Goal: Transaction & Acquisition: Purchase product/service

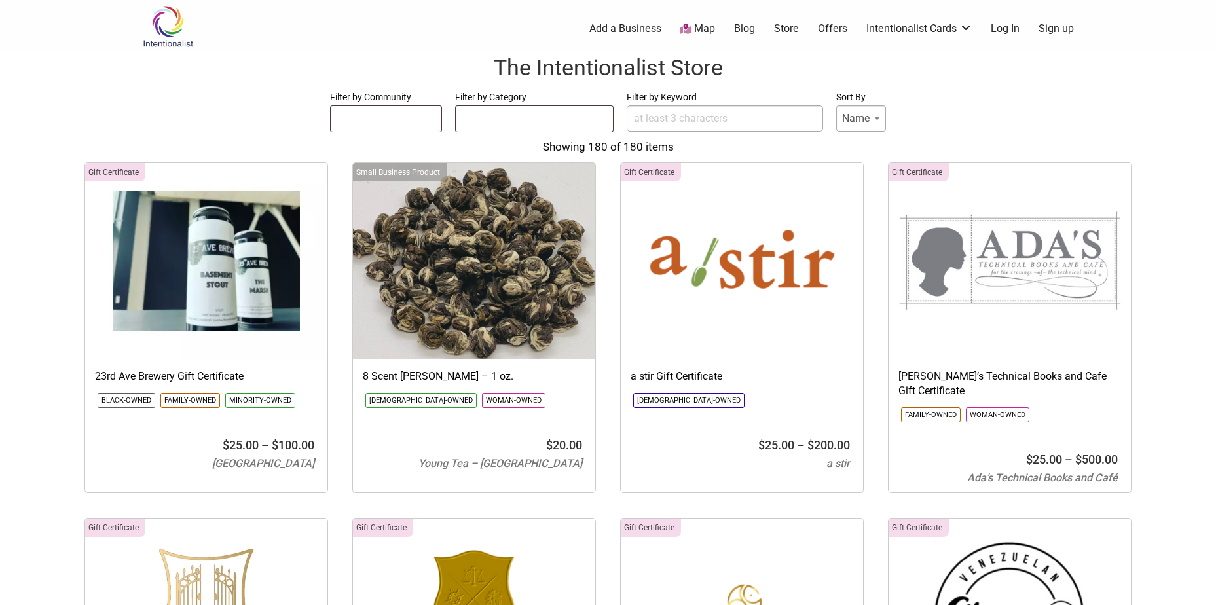
select select
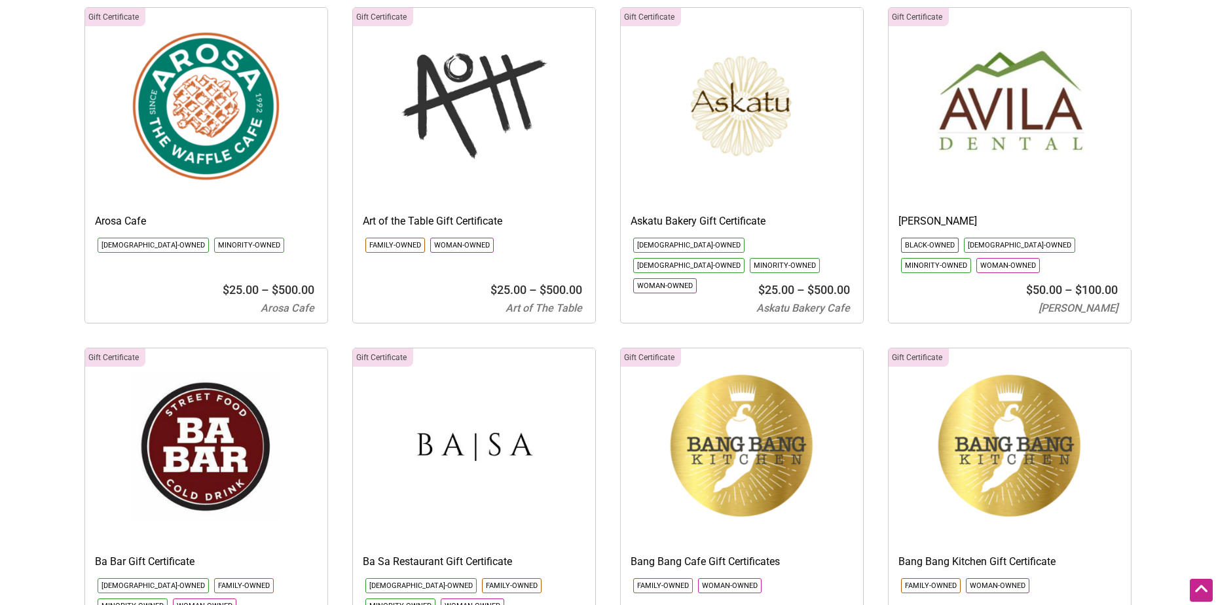
scroll to position [982, 0]
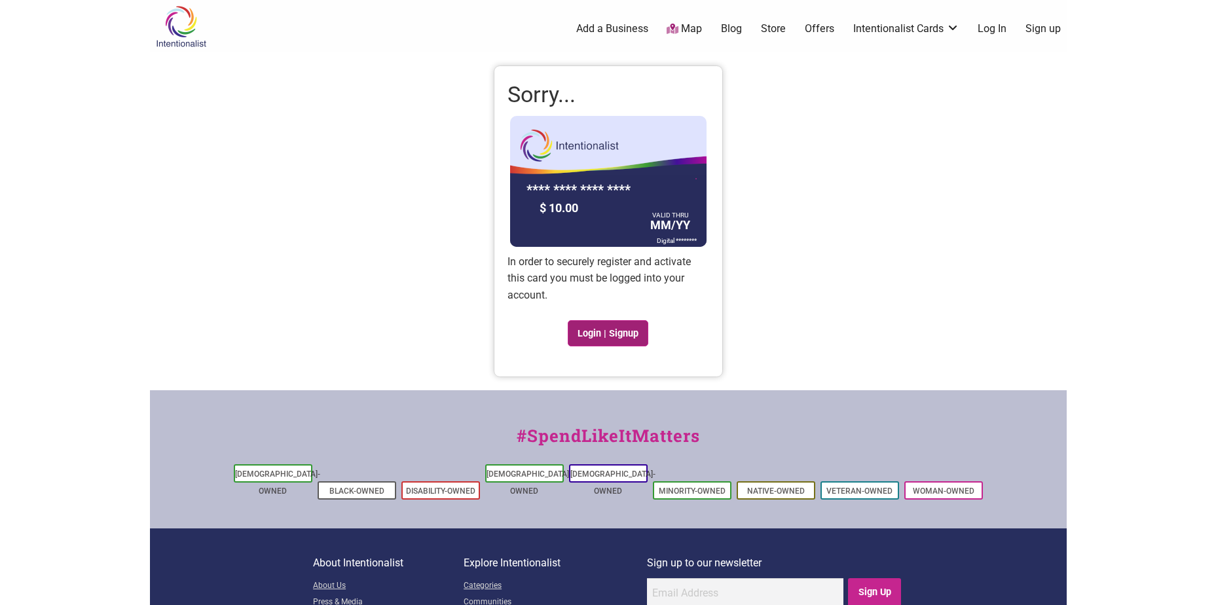
click at [610, 335] on link "Login | Signup" at bounding box center [608, 333] width 81 height 26
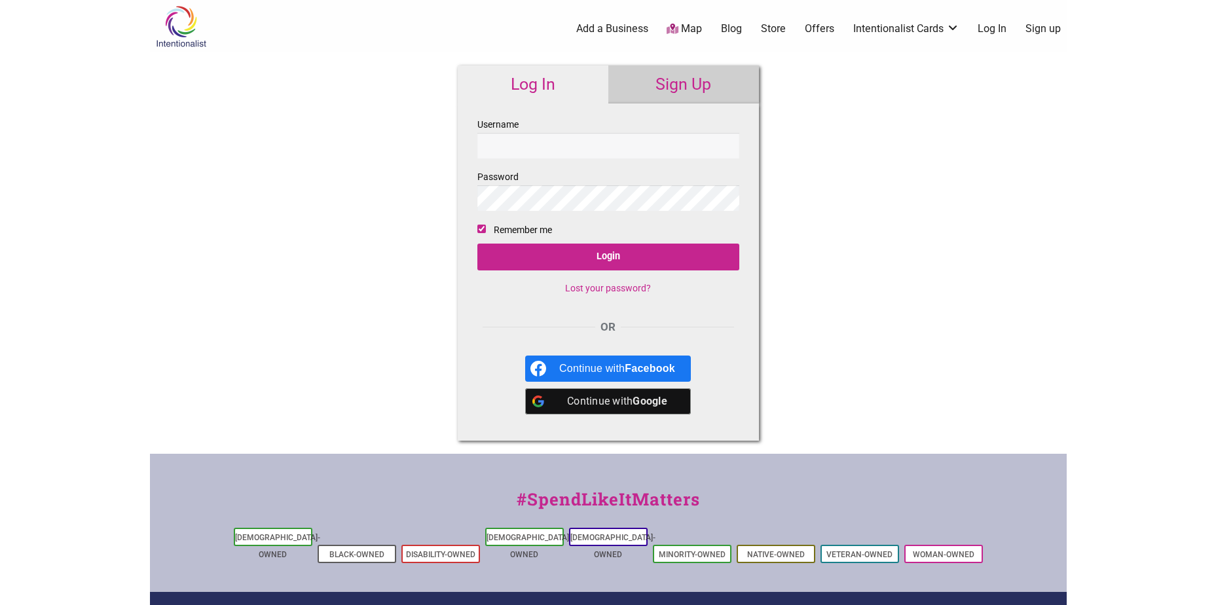
click at [574, 151] on input "Username" at bounding box center [608, 146] width 262 height 26
click at [733, 56] on div "Log In Sign Up Username Password Remember me Login Lost your password? OR Conti…" at bounding box center [608, 252] width 327 height 401
click at [711, 81] on link "Sign Up" at bounding box center [683, 84] width 151 height 38
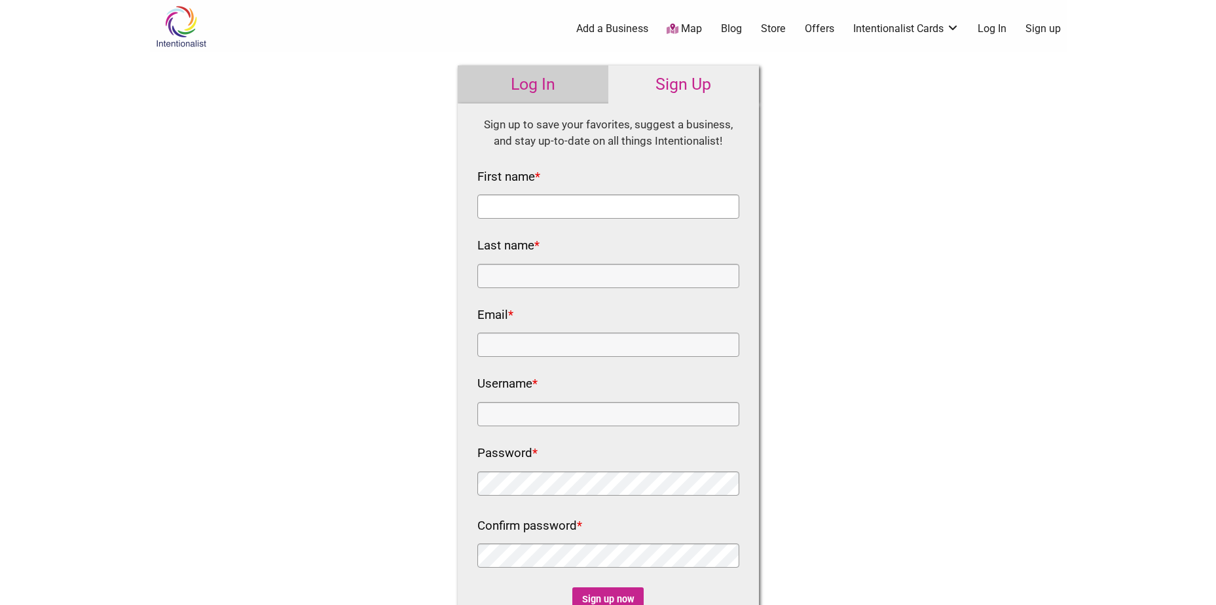
click at [636, 196] on input "First name *" at bounding box center [608, 206] width 262 height 24
type input "[PERSON_NAME]"
type input "Brown"
type input "melibrown@kingcounty.gov"
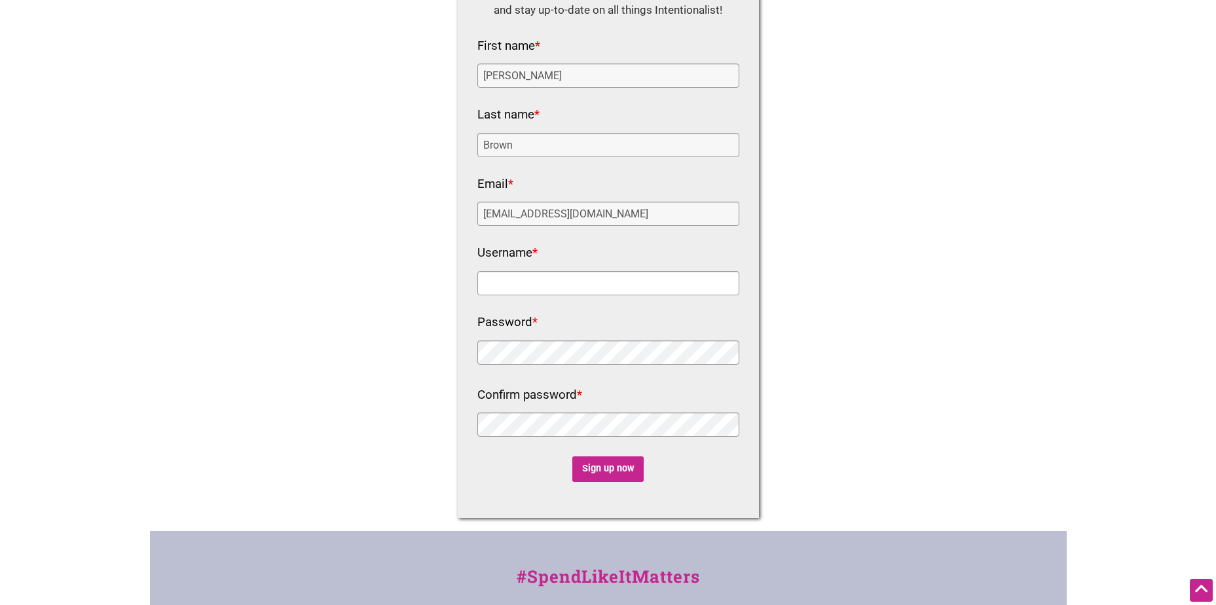
click at [536, 290] on input "Username *" at bounding box center [608, 283] width 262 height 24
type input "melibrown"
click at [592, 468] on input "Sign up now" at bounding box center [607, 469] width 71 height 26
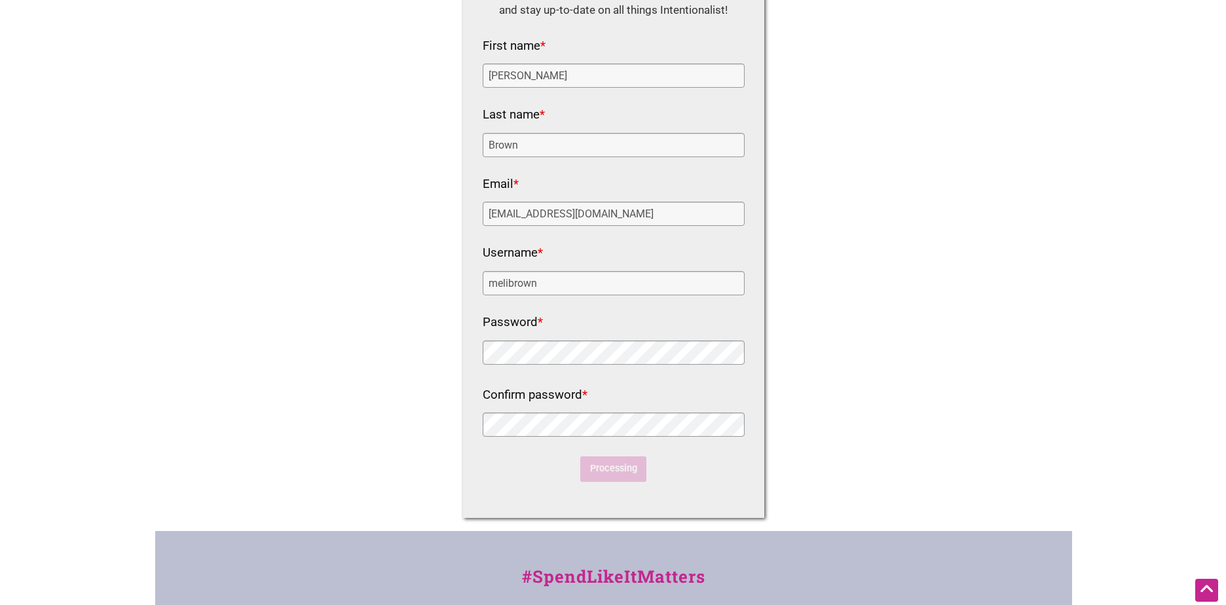
scroll to position [0, 0]
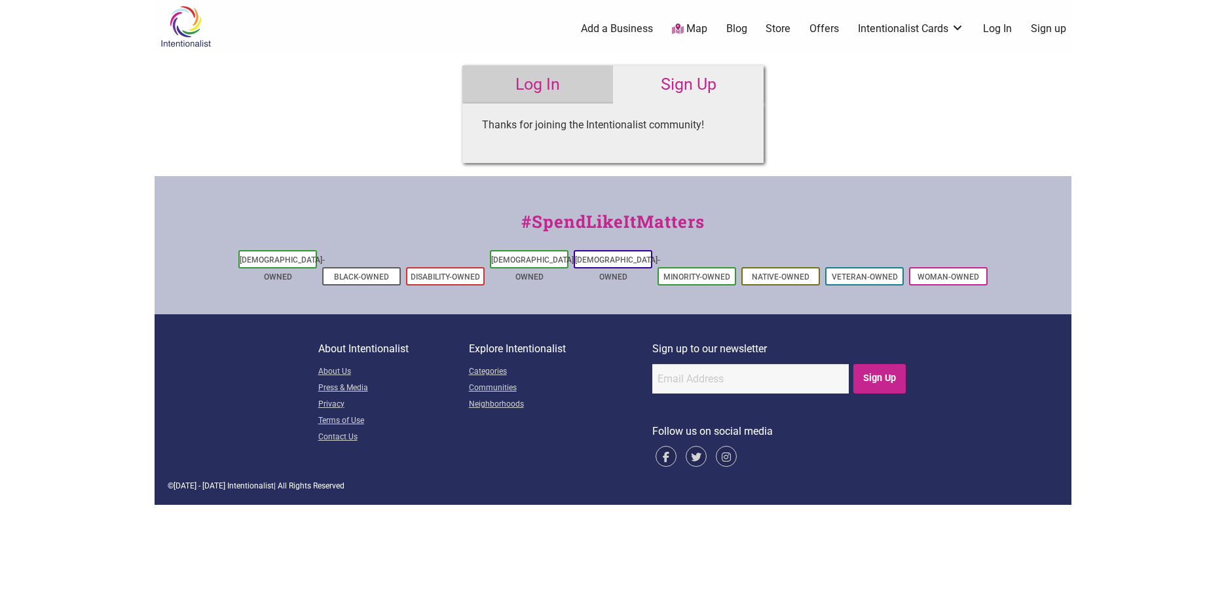
click at [656, 84] on link "Sign Up" at bounding box center [688, 84] width 151 height 38
click at [918, 31] on link "Intentionalist Cards" at bounding box center [911, 29] width 106 height 14
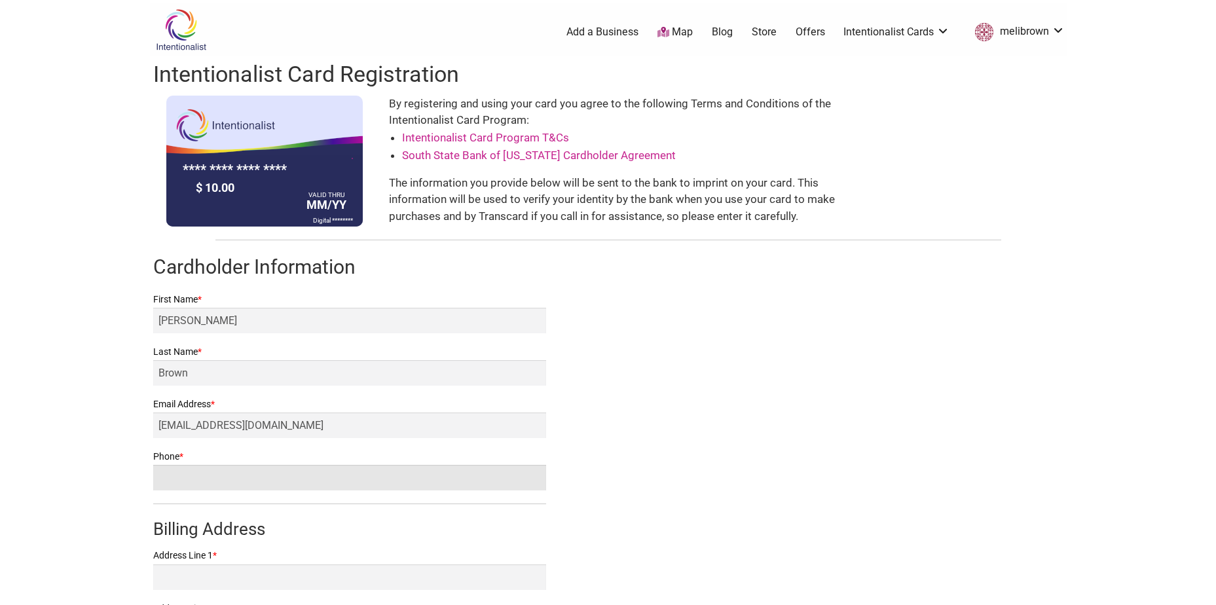
click at [422, 471] on input "Phone *" at bounding box center [349, 478] width 393 height 26
click at [475, 477] on input "Phone *" at bounding box center [349, 478] width 393 height 26
type input "4259312372"
type input "[STREET_ADDRESS]"
type input "[GEOGRAPHIC_DATA]"
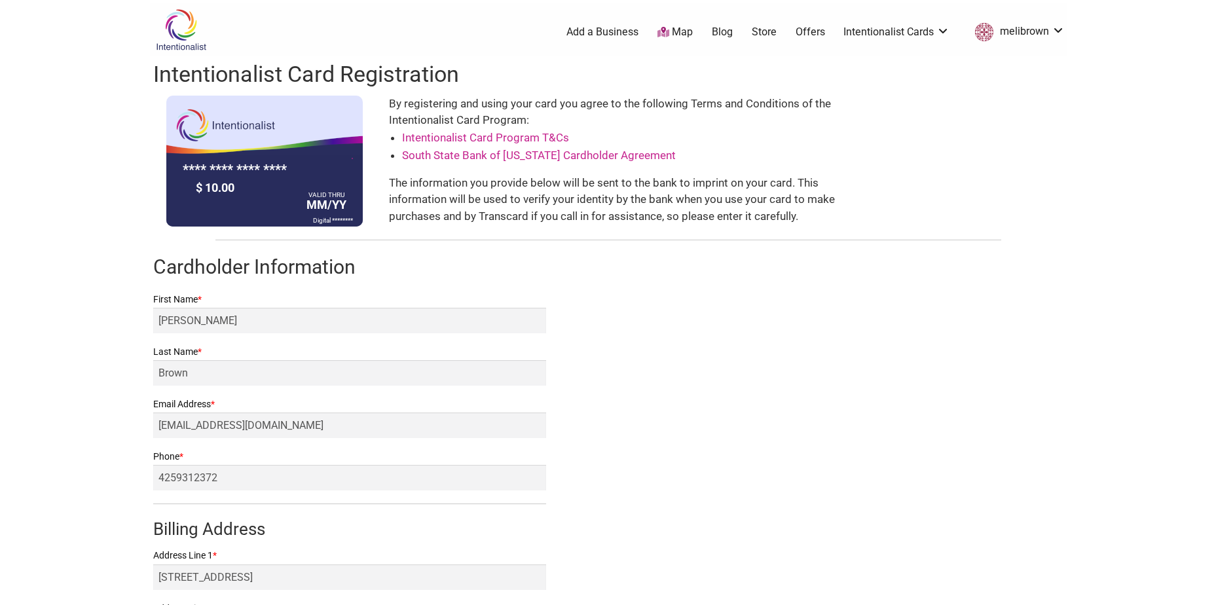
select select "WA"
type input "98125"
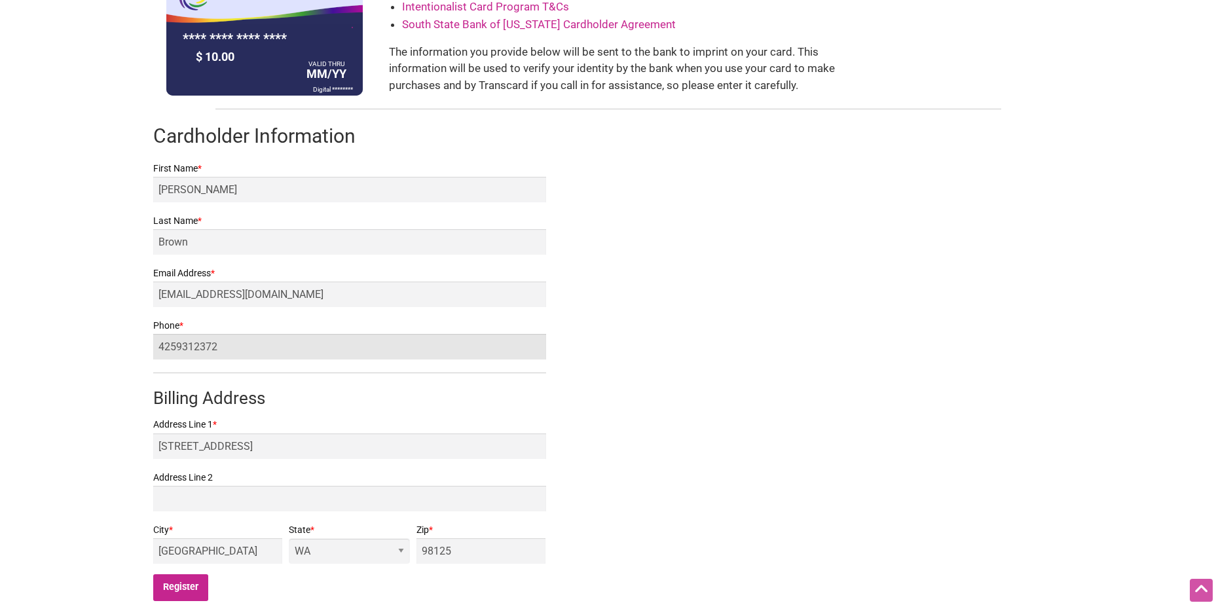
scroll to position [196, 0]
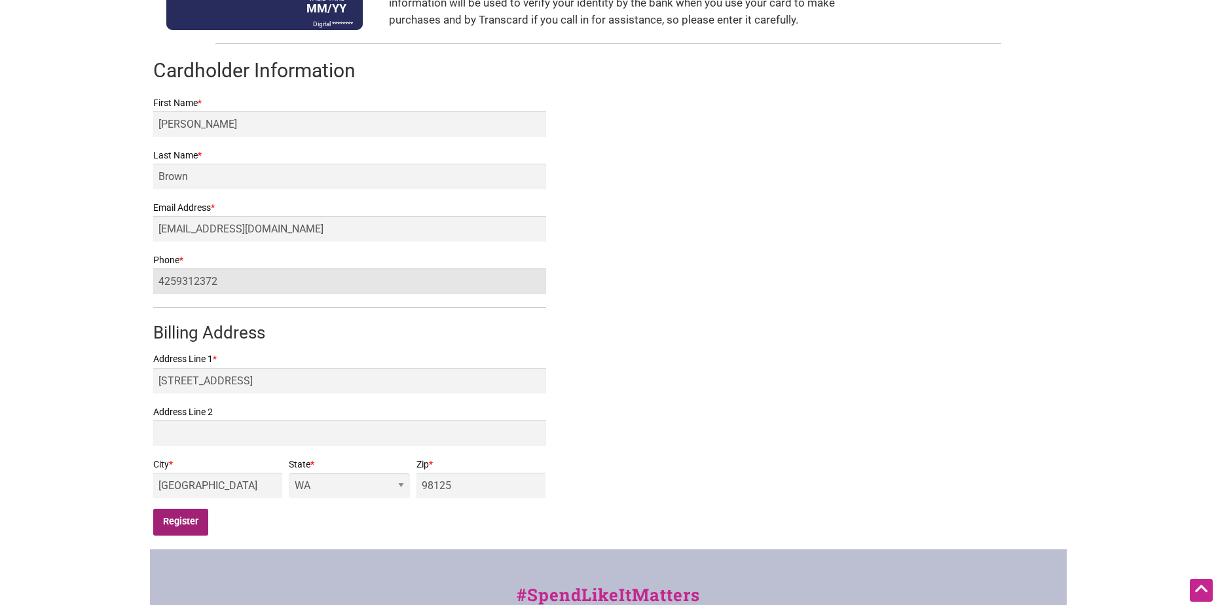
type input "4259312372"
click at [173, 524] on input "Register" at bounding box center [181, 522] width 56 height 27
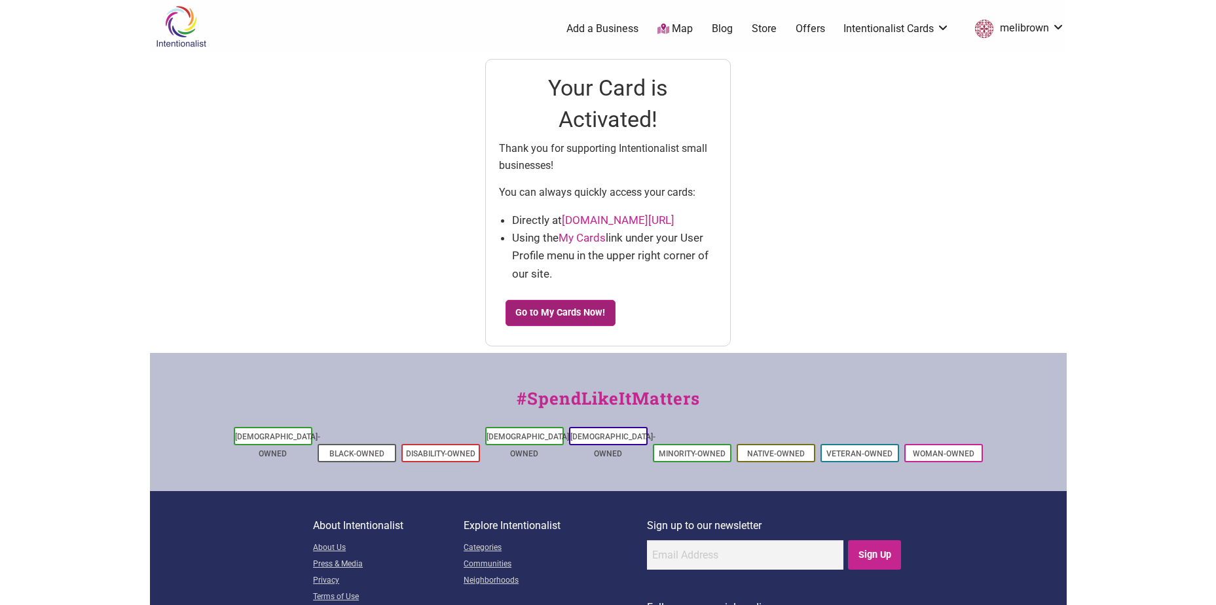
click at [580, 306] on link "Go to My Cards Now!" at bounding box center [561, 313] width 110 height 26
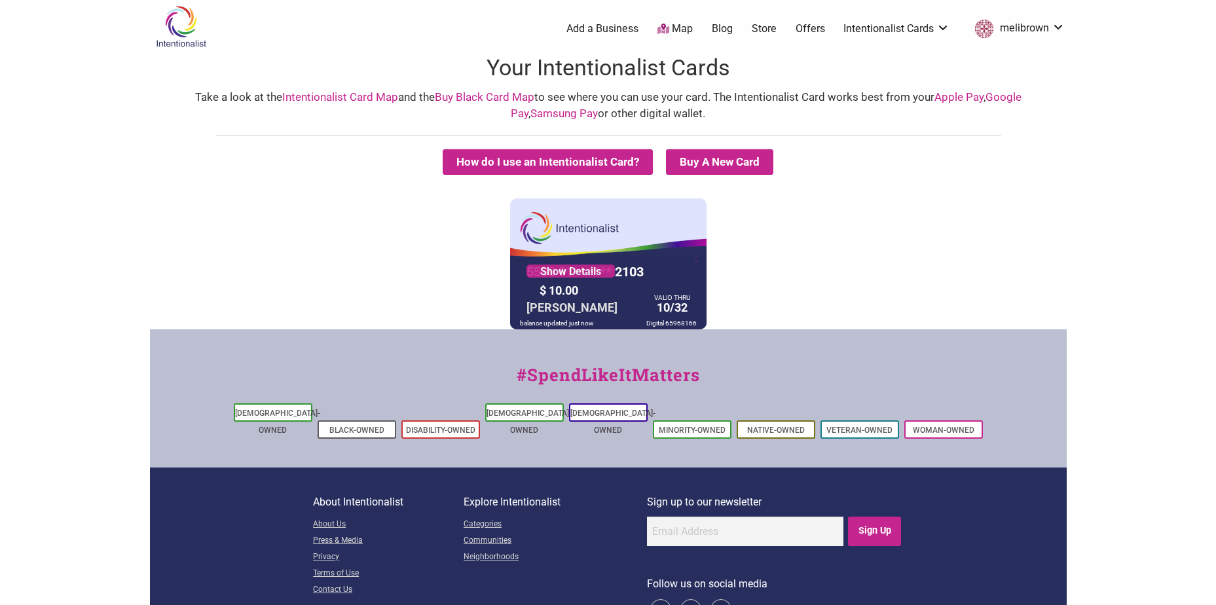
click at [783, 278] on div "5530 01** **** 2103 Show Details $ 10.00 [PERSON_NAME] VALID THRU 10/32 balance…" at bounding box center [608, 263] width 910 height 131
click at [621, 159] on button "How do I use an Intentionalist Card?" at bounding box center [548, 162] width 210 height 26
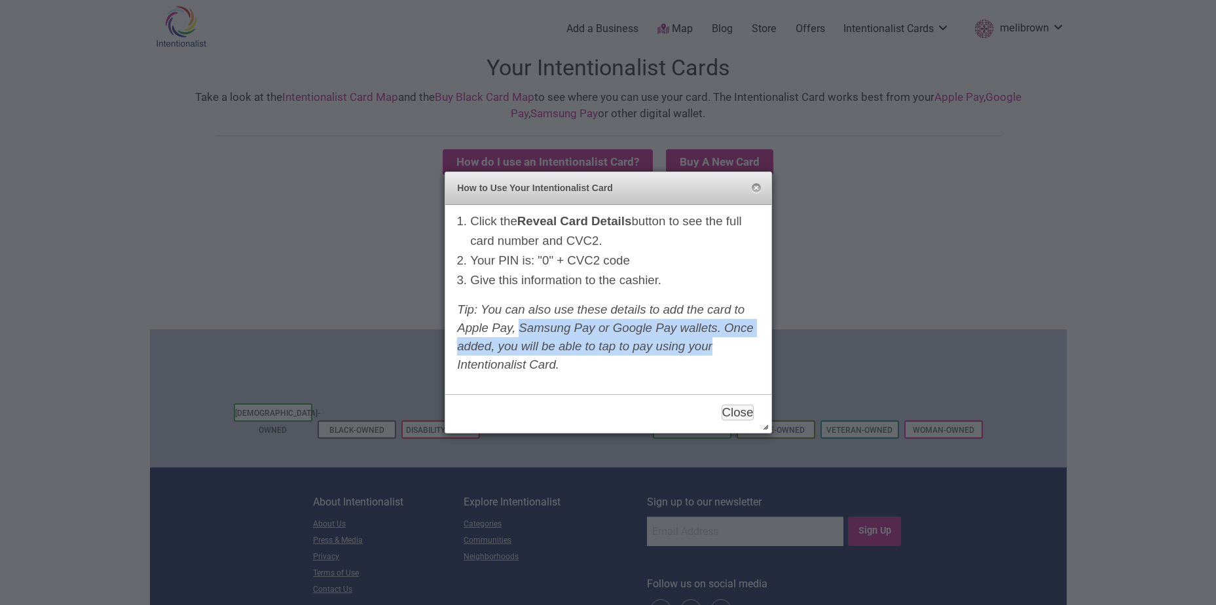
drag, startPoint x: 716, startPoint y: 351, endPoint x: 523, endPoint y: 322, distance: 195.3
click at [523, 322] on div "Click the Reveal Card Details button to see the full card number and CVC2. Your…" at bounding box center [608, 296] width 326 height 183
click at [523, 322] on em "Tip: You can also use these details to add the card to Apple Pay, Samsung Pay o…" at bounding box center [605, 337] width 297 height 69
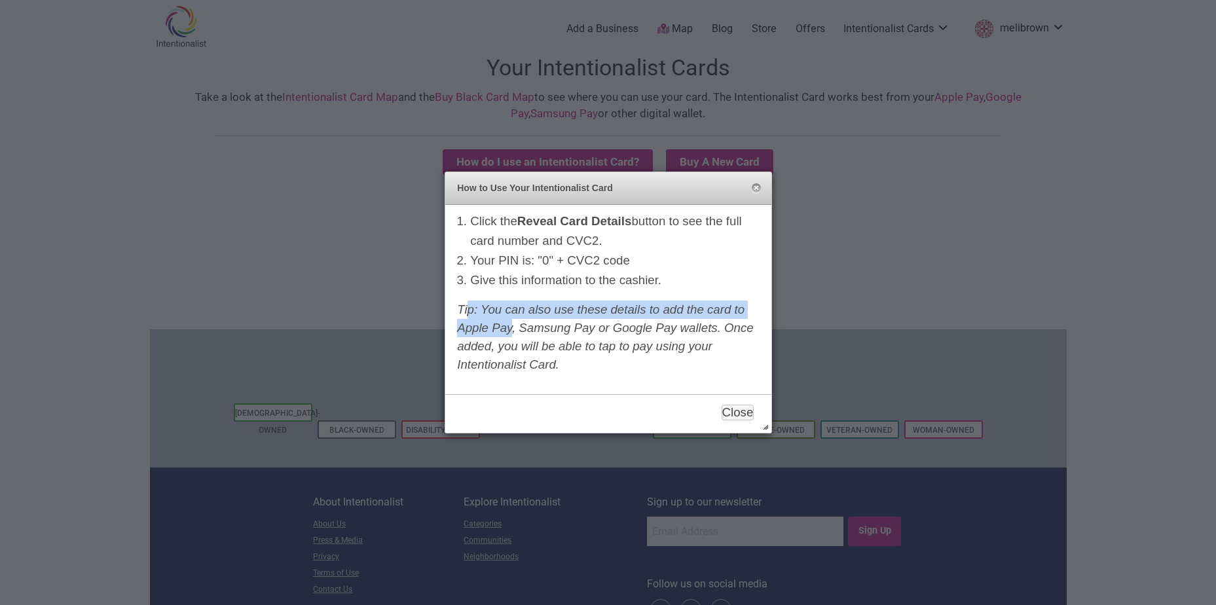
drag, startPoint x: 466, startPoint y: 299, endPoint x: 513, endPoint y: 319, distance: 50.5
click at [513, 319] on div "Click the Reveal Card Details button to see the full card number and CVC2. Your…" at bounding box center [608, 296] width 326 height 183
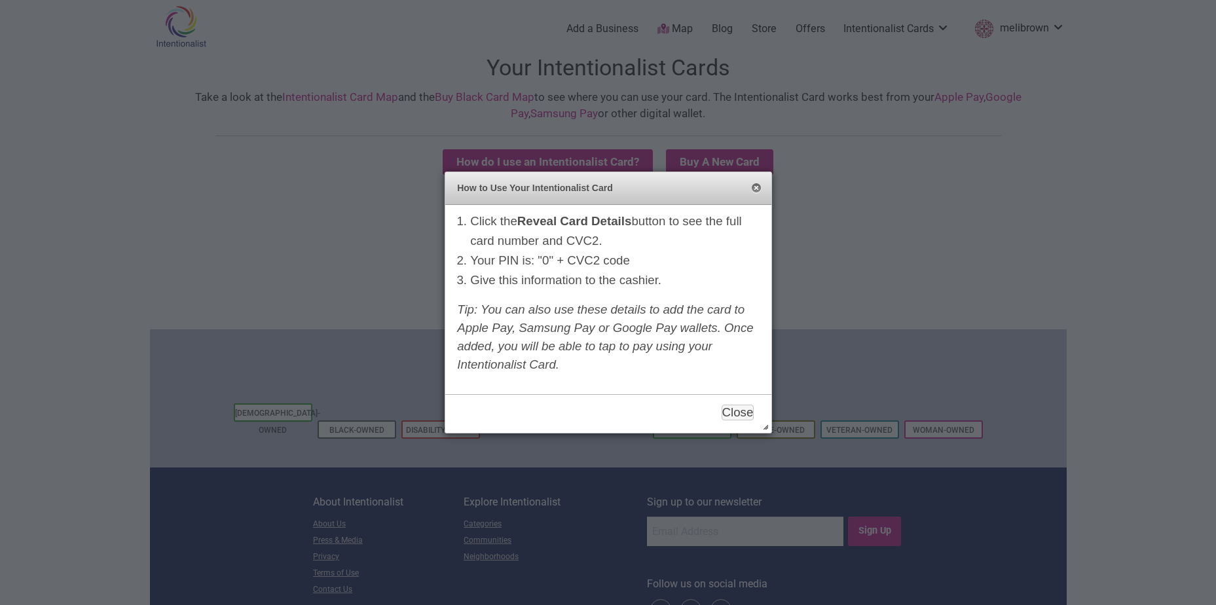
click at [754, 193] on button "Close" at bounding box center [756, 188] width 10 height 10
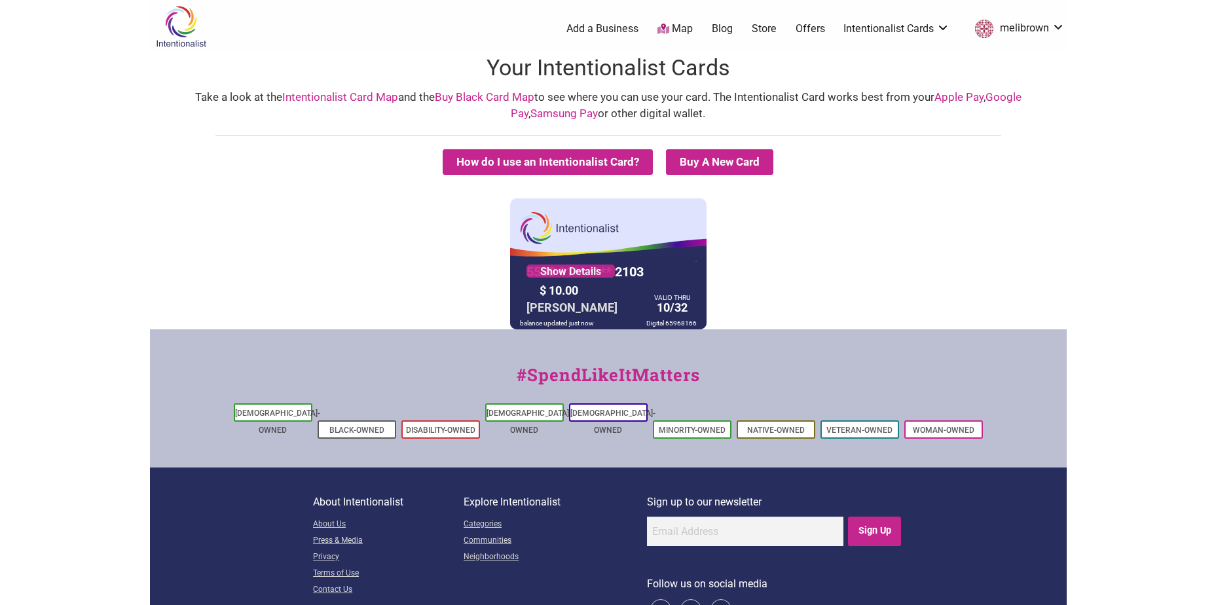
click at [761, 25] on link "Store" at bounding box center [764, 29] width 25 height 14
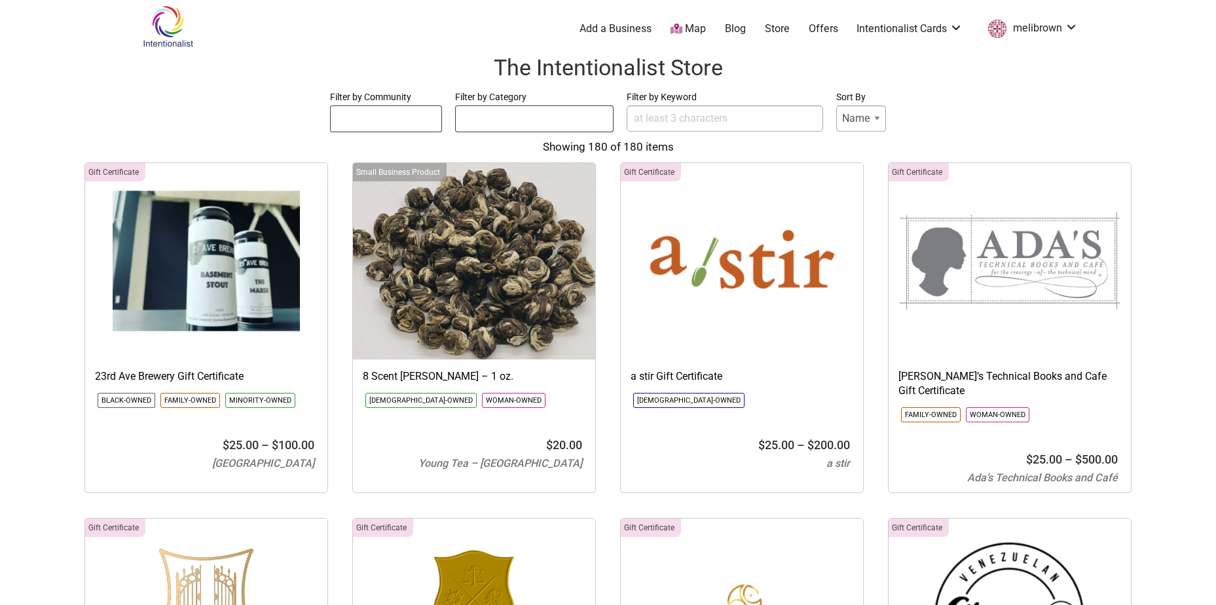
select select
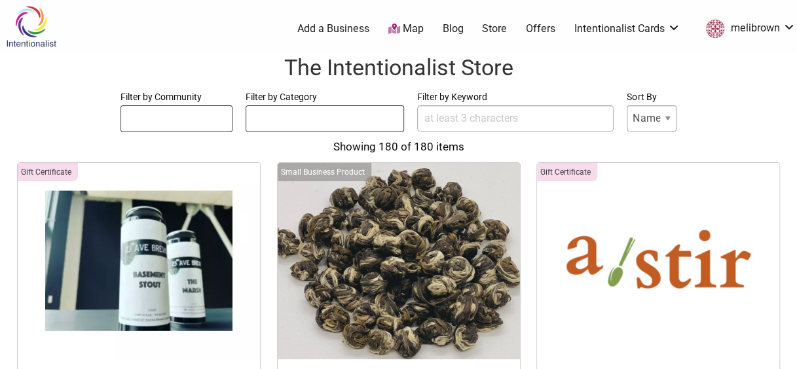
click at [642, 120] on select "Name Price" at bounding box center [652, 118] width 50 height 26
select select "Price"
click at [627, 105] on select "Name Price" at bounding box center [652, 118] width 50 height 26
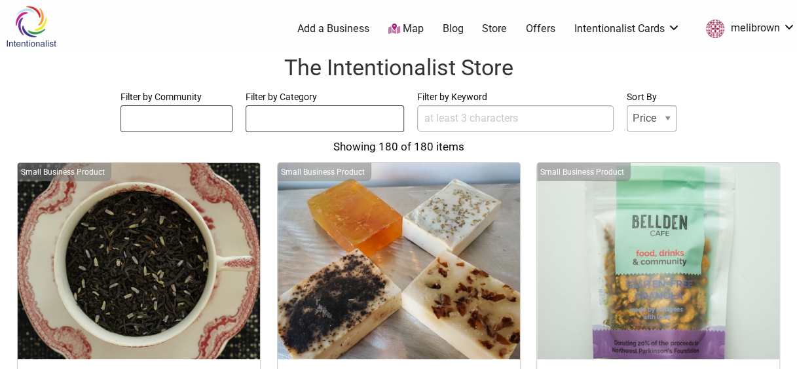
click at [733, 119] on form "Filter by Community Asian-Owned Black-Owned Disability-Owned Latino-Owned LGBTQ…" at bounding box center [398, 111] width 771 height 44
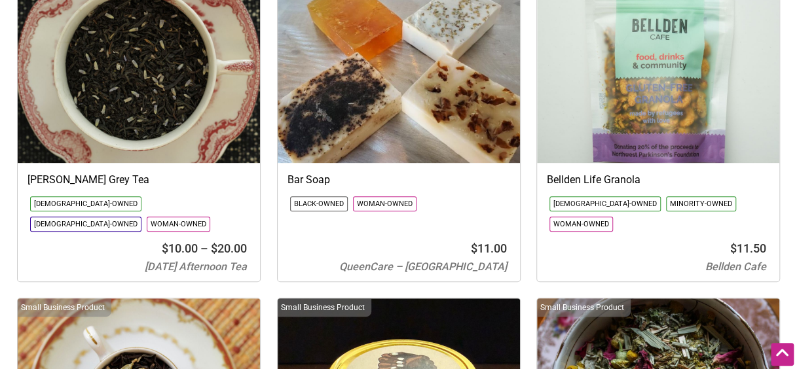
click at [117, 173] on h3 "Lavender Earl Grey Tea" at bounding box center [139, 180] width 223 height 14
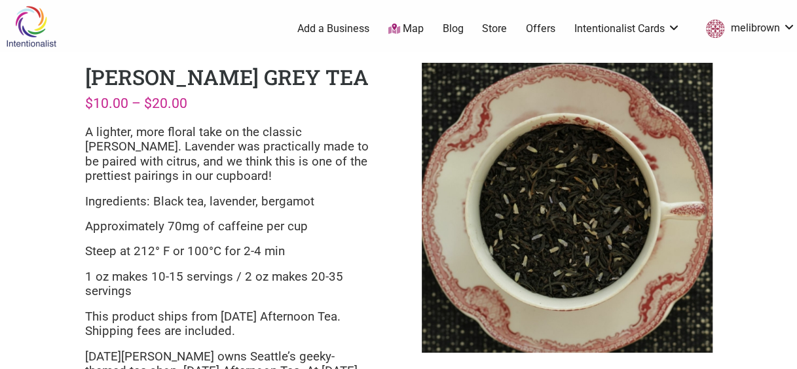
scroll to position [131, 0]
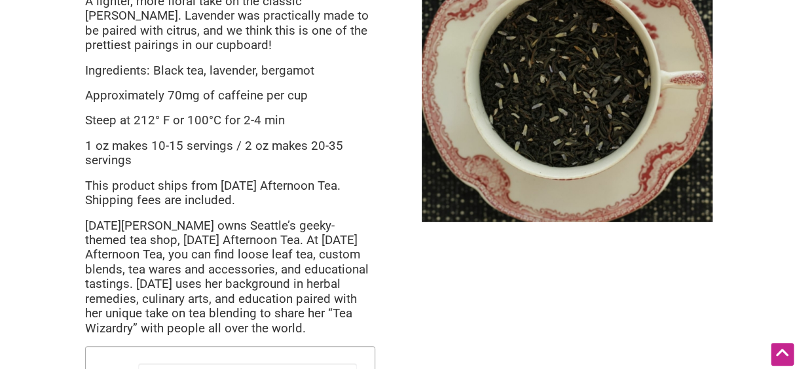
drag, startPoint x: 242, startPoint y: 206, endPoint x: 86, endPoint y: 188, distance: 156.9
click at [86, 188] on p "This product ships from [DATE] Afternoon Tea. Shipping fees are included." at bounding box center [230, 193] width 290 height 29
click at [78, 185] on div "[PERSON_NAME] Grey Tea $ 10.00 – $ 20.00 Price range: $10.00 through $20.00 A l…" at bounding box center [230, 220] width 311 height 599
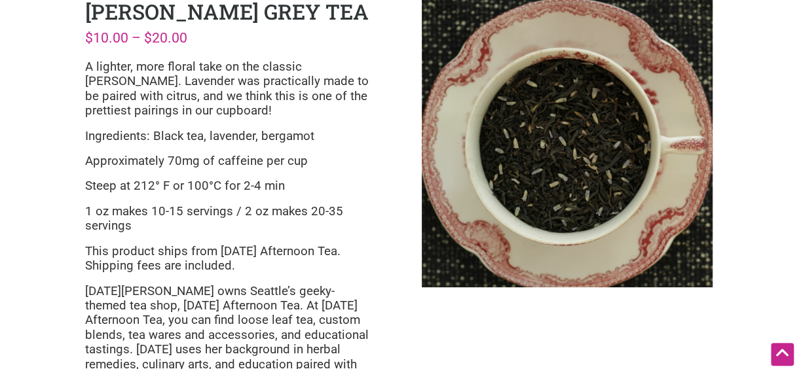
scroll to position [0, 0]
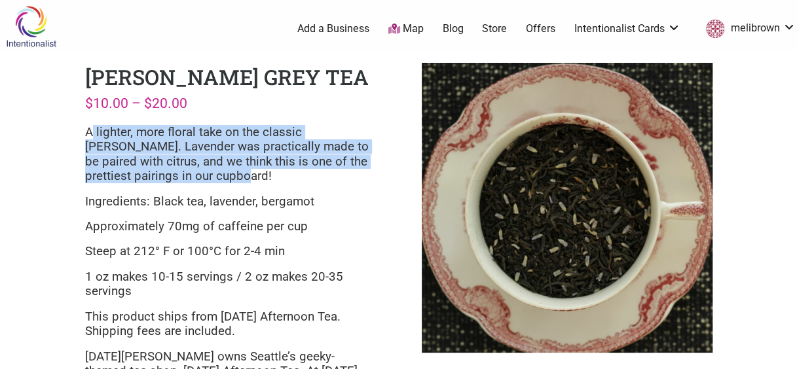
drag, startPoint x: 89, startPoint y: 128, endPoint x: 244, endPoint y: 176, distance: 162.4
click at [244, 176] on p "A lighter, more floral take on the classic [PERSON_NAME]. Lavender was practica…" at bounding box center [230, 154] width 290 height 59
click at [244, 176] on p "A lighter, more floral take on the classic Earl Grey. Lavender was practically …" at bounding box center [230, 154] width 290 height 59
click at [237, 179] on p "A lighter, more floral take on the classic Earl Grey. Lavender was practically …" at bounding box center [230, 154] width 290 height 59
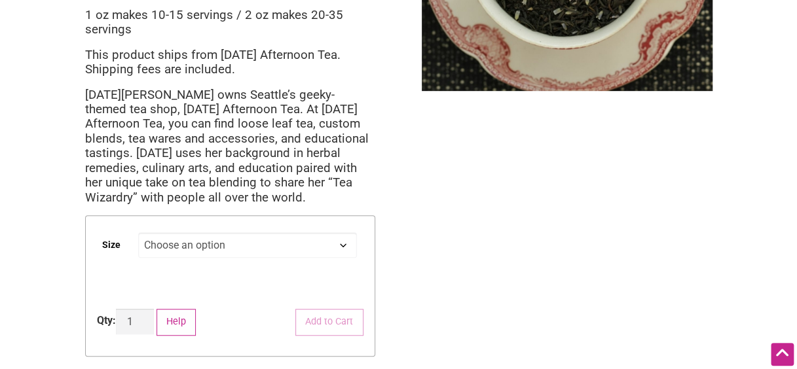
scroll to position [327, 0]
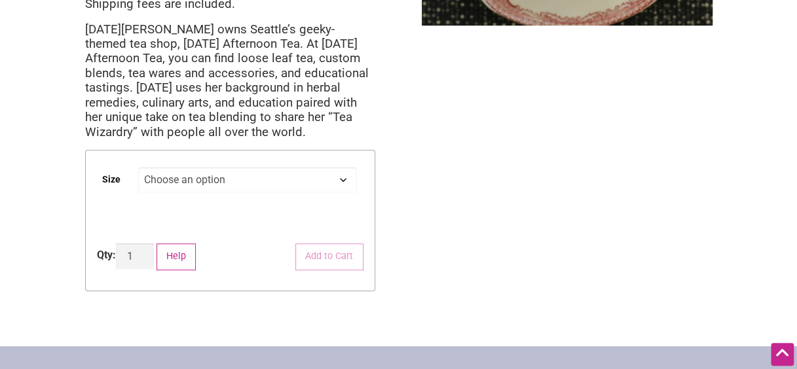
click at [233, 181] on select "Choose an option 1 oz 2 oz" at bounding box center [247, 180] width 219 height 26
click at [237, 193] on td "Choose an option 1 oz 2 oz Clear" at bounding box center [250, 197] width 225 height 71
click at [237, 187] on select "Choose an option 1 oz 2 oz" at bounding box center [247, 180] width 219 height 26
click at [138, 167] on select "Choose an option 1 oz 2 oz" at bounding box center [247, 180] width 219 height 26
select select "1 oz"
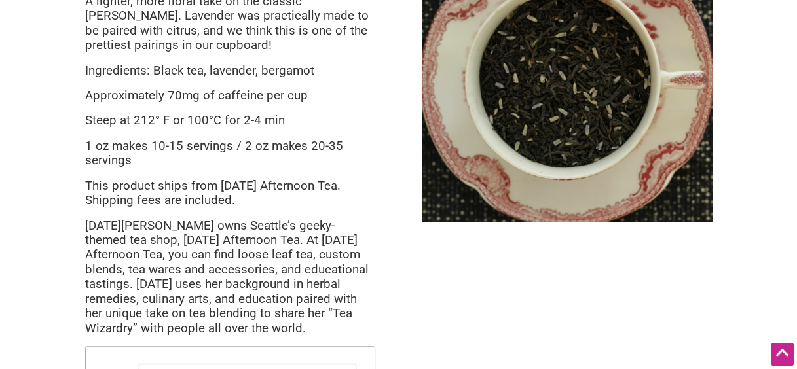
scroll to position [0, 0]
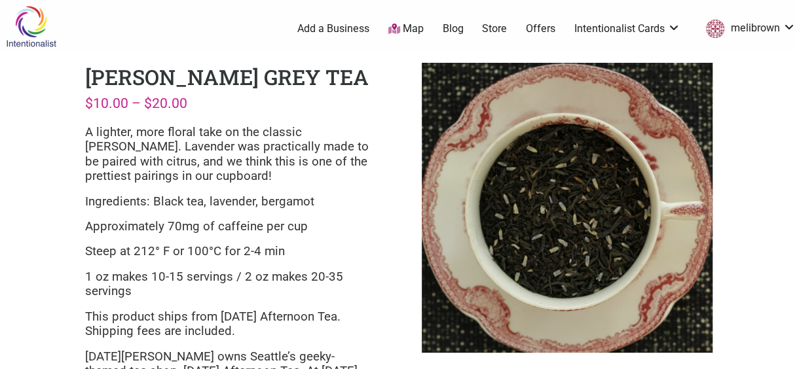
click at [538, 29] on link "Offers" at bounding box center [540, 29] width 29 height 14
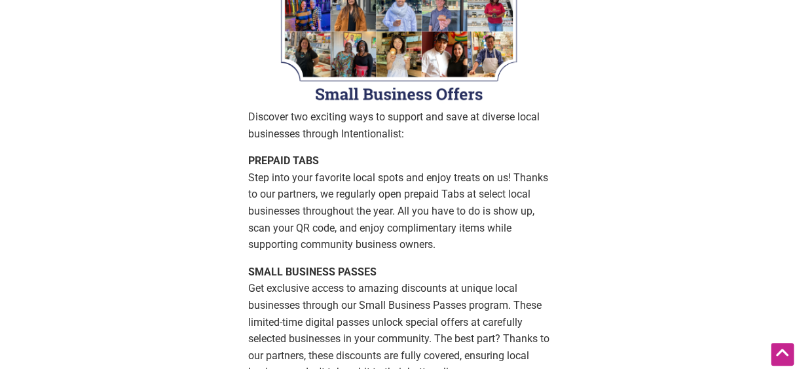
scroll to position [196, 0]
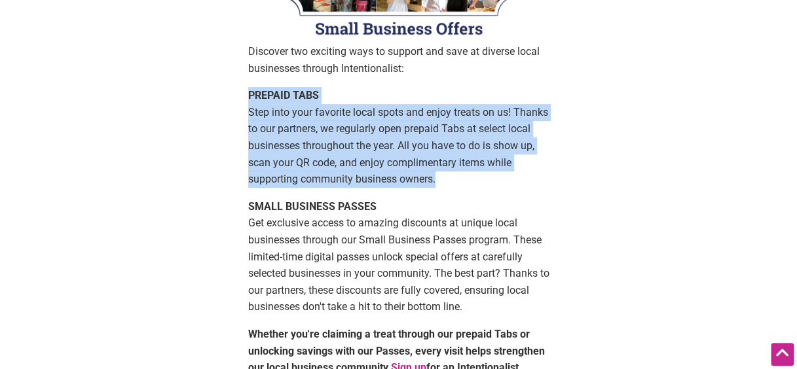
drag, startPoint x: 247, startPoint y: 99, endPoint x: 444, endPoint y: 174, distance: 211.0
click at [445, 174] on p "PREPAID TABS Step into your favorite local spots and enjoy treats on us! Thanks…" at bounding box center [398, 137] width 301 height 101
click at [444, 177] on p "PREPAID TABS Step into your favorite local spots and enjoy treats on us! Thanks…" at bounding box center [398, 137] width 301 height 101
drag, startPoint x: 441, startPoint y: 182, endPoint x: 248, endPoint y: 102, distance: 209.7
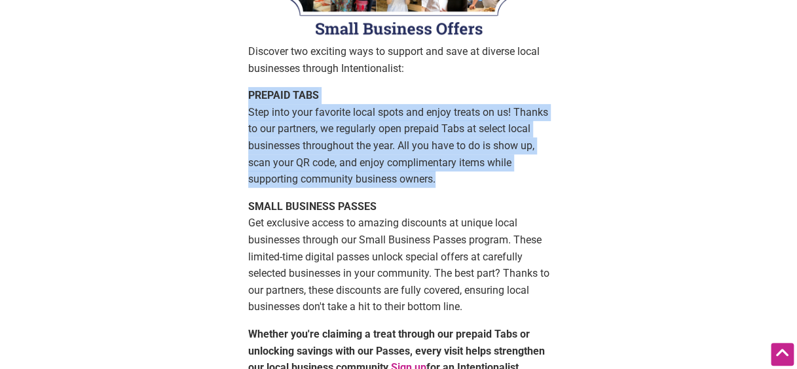
click at [248, 102] on p "PREPAID TABS Step into your favorite local spots and enjoy treats on us! Thanks…" at bounding box center [398, 137] width 301 height 101
drag, startPoint x: 248, startPoint y: 102, endPoint x: 240, endPoint y: 124, distance: 23.6
click at [254, 152] on p "PREPAID TABS Step into your favorite local spots and enjoy treats on us! Thanks…" at bounding box center [398, 137] width 301 height 101
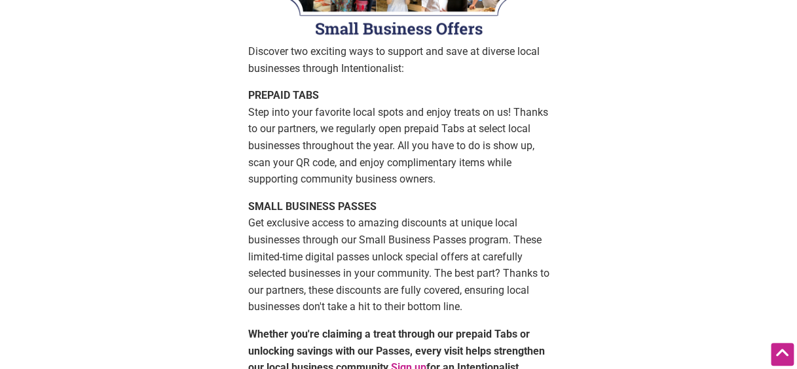
scroll to position [262, 0]
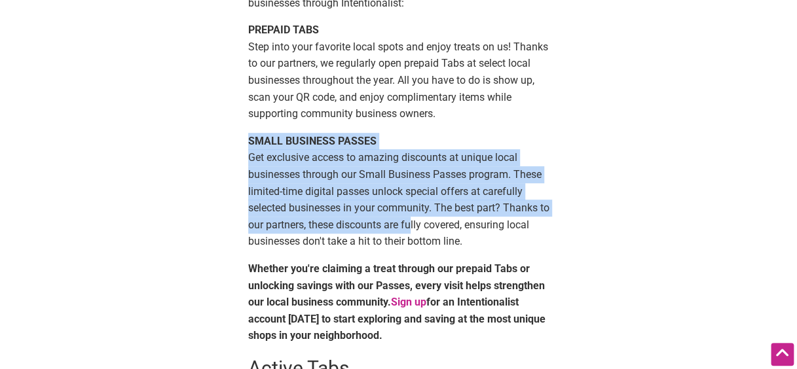
drag, startPoint x: 267, startPoint y: 149, endPoint x: 424, endPoint y: 225, distance: 174.6
click at [424, 225] on p "SMALL BUSINESS PASSES Get exclusive access to amazing discounts at unique local…" at bounding box center [398, 191] width 301 height 117
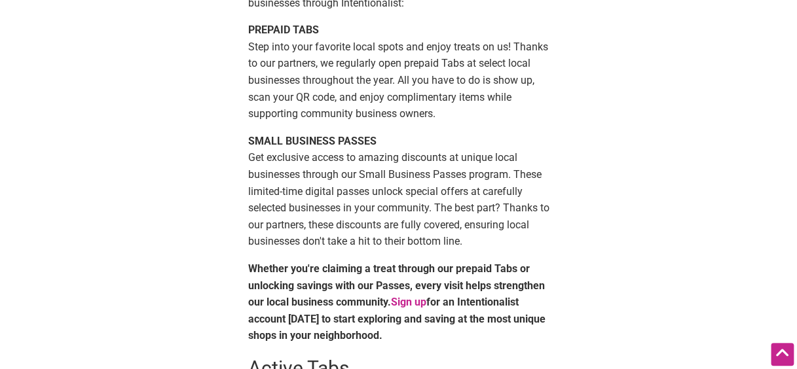
drag, startPoint x: 425, startPoint y: 225, endPoint x: 428, endPoint y: 255, distance: 30.3
click at [428, 255] on div "Discover two exciting ways to support and save at diverse local businesses thro…" at bounding box center [398, 194] width 301 height 433
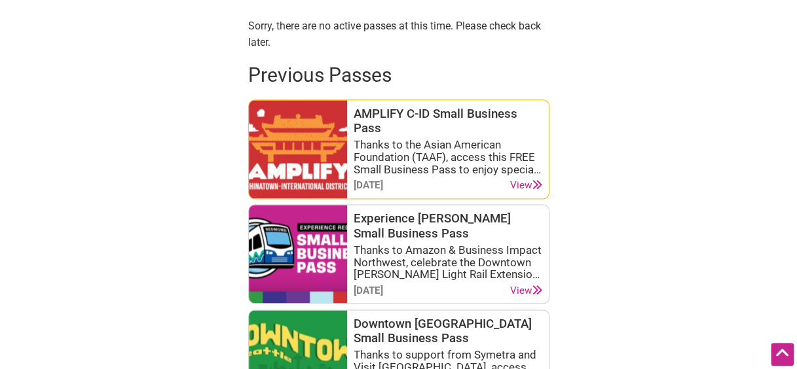
scroll to position [458, 0]
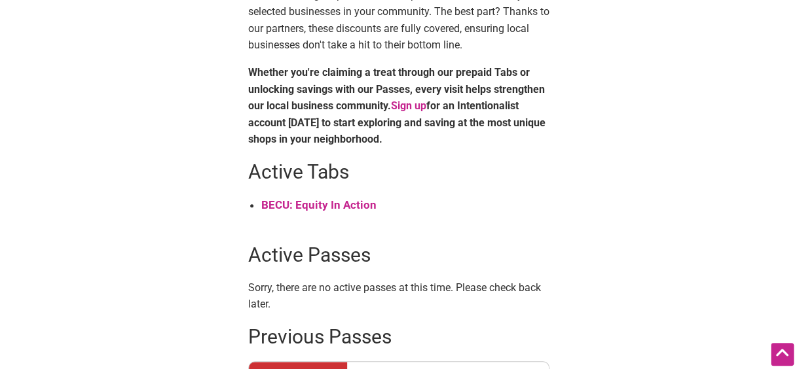
click at [335, 206] on strong "BECU: Equity In Action" at bounding box center [318, 204] width 115 height 13
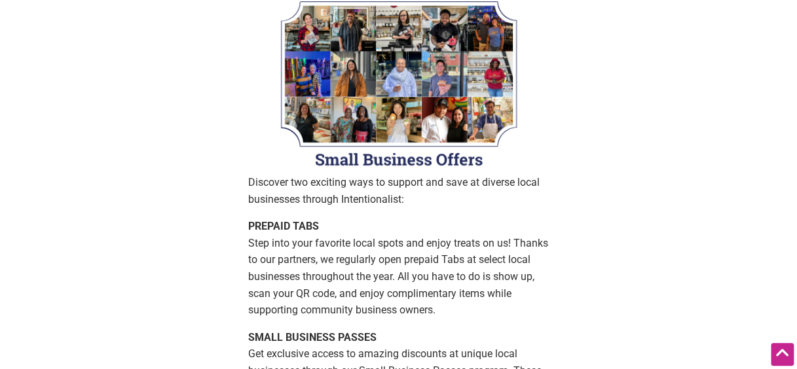
scroll to position [0, 0]
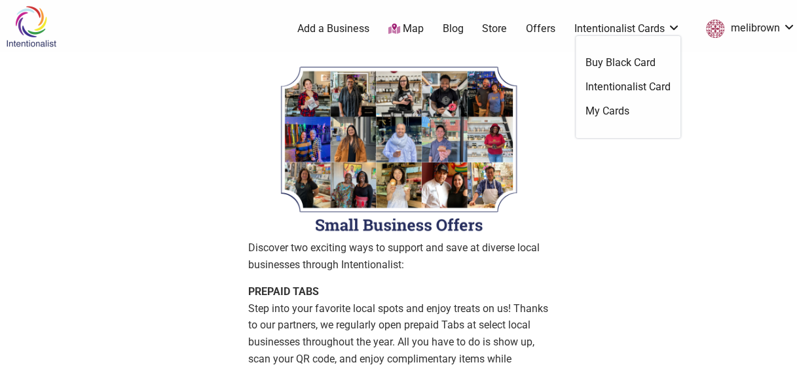
click at [621, 106] on link "My Cards" at bounding box center [627, 111] width 85 height 14
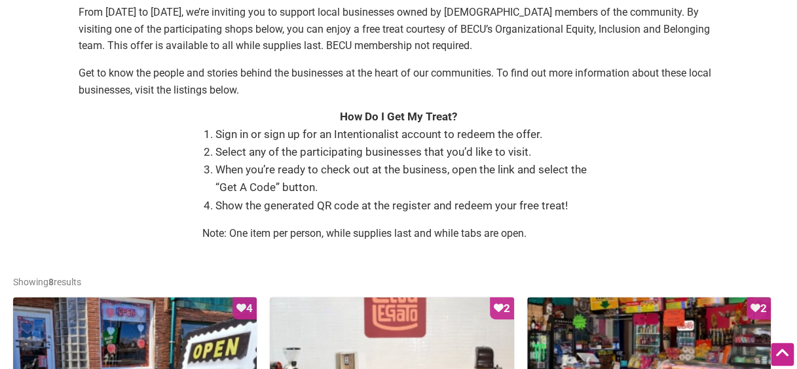
scroll to position [262, 0]
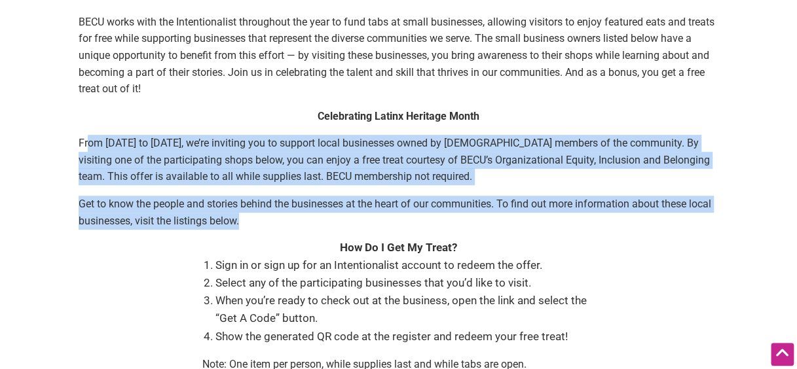
drag, startPoint x: 88, startPoint y: 145, endPoint x: 301, endPoint y: 217, distance: 224.1
click at [301, 217] on div "Celebrating Latinx Heritage Month From [DATE] to [DATE], we’re inviting you to …" at bounding box center [399, 174] width 640 height 132
click at [301, 217] on p "Get to know the people and stories behind the businesses at the heart of our co…" at bounding box center [399, 212] width 640 height 33
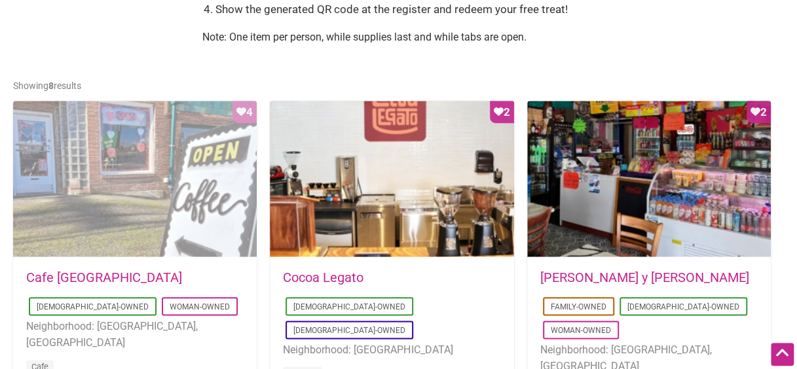
scroll to position [720, 0]
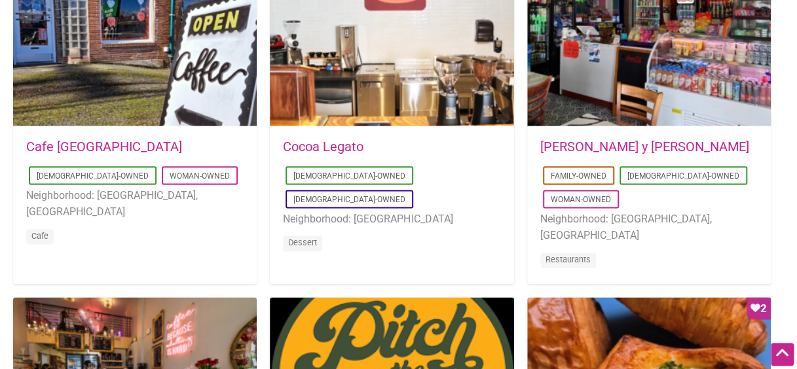
click at [327, 151] on link "Cocoa Legato" at bounding box center [323, 147] width 81 height 16
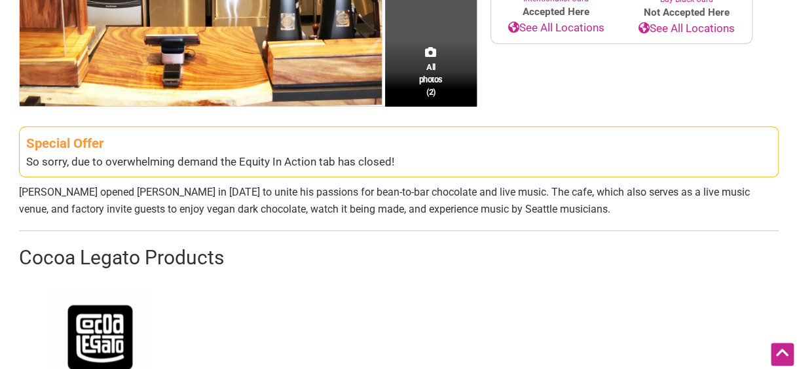
scroll to position [458, 0]
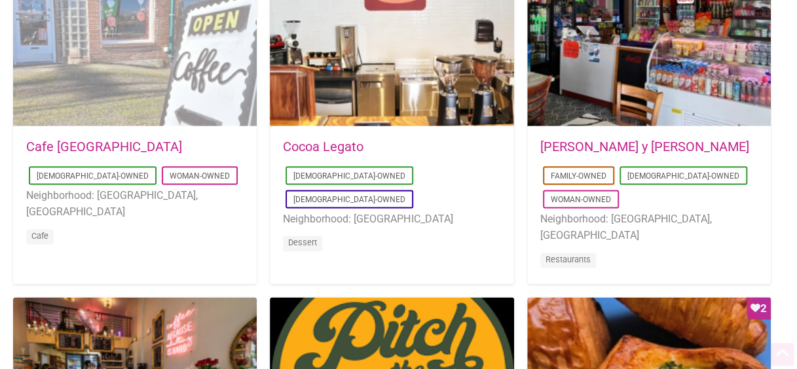
scroll to position [655, 0]
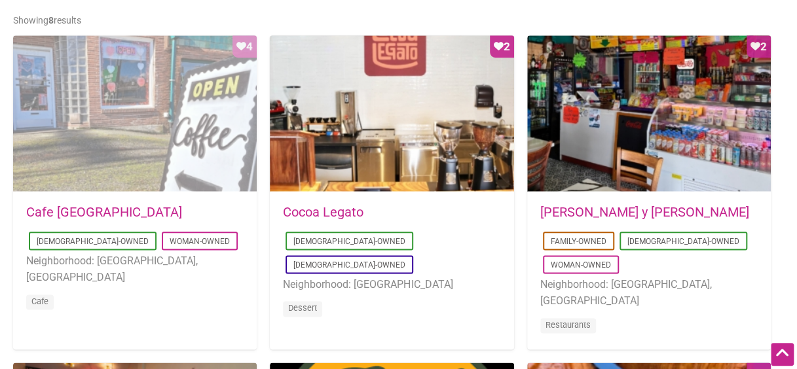
click at [114, 92] on div "Favorite Count 4" at bounding box center [135, 113] width 244 height 157
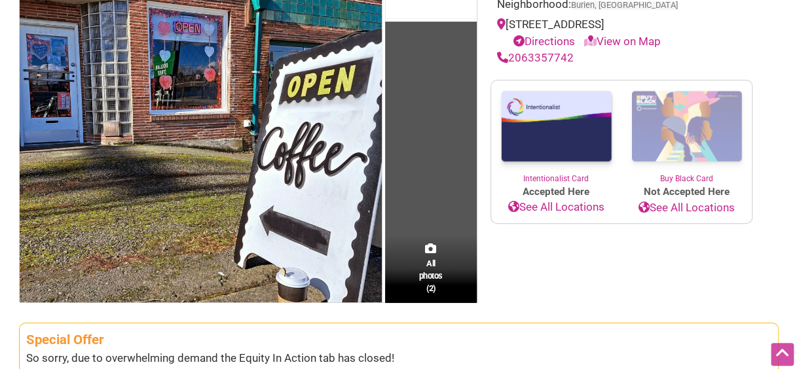
scroll to position [327, 0]
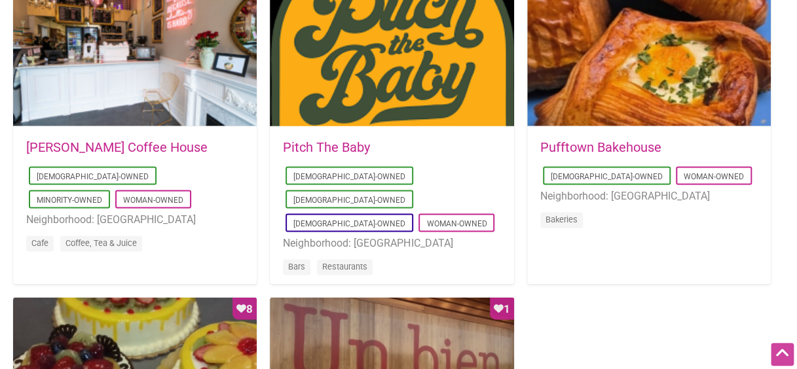
scroll to position [1113, 0]
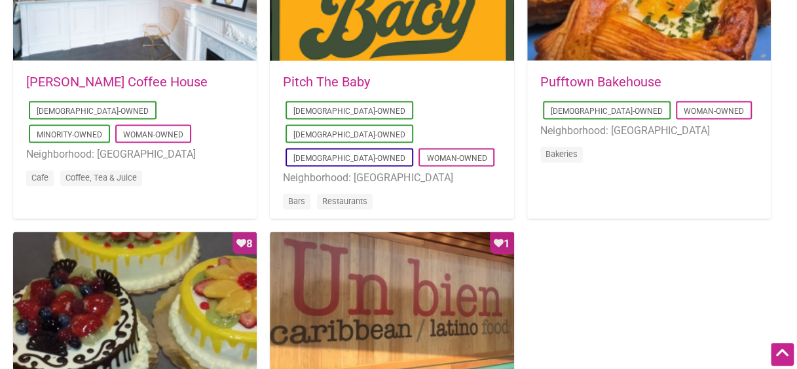
click at [628, 86] on link "Pufftown Bakehouse" at bounding box center [600, 81] width 121 height 16
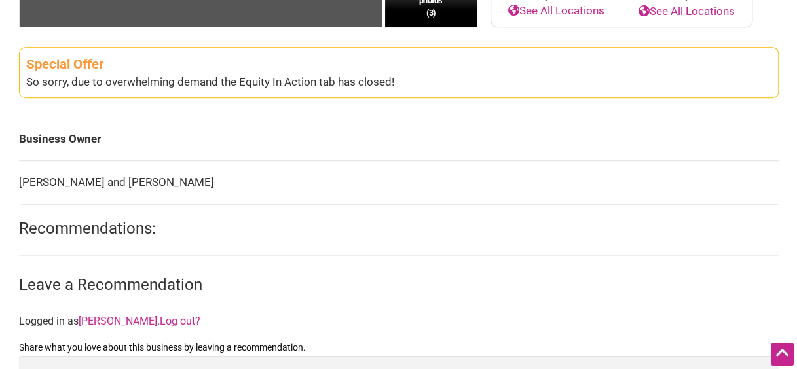
scroll to position [65, 0]
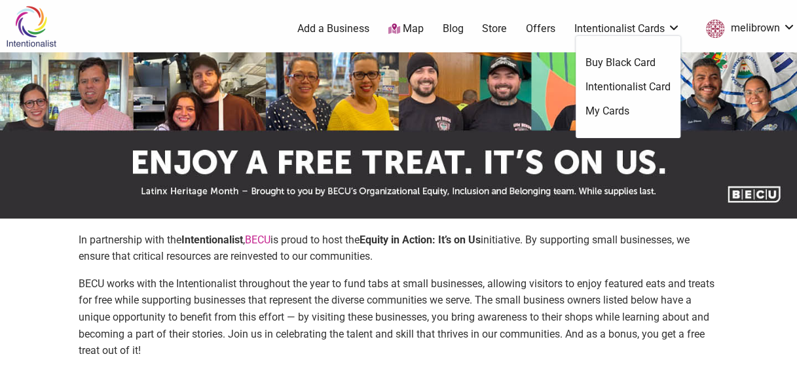
click at [621, 83] on link "Intentionalist Card" at bounding box center [627, 87] width 85 height 14
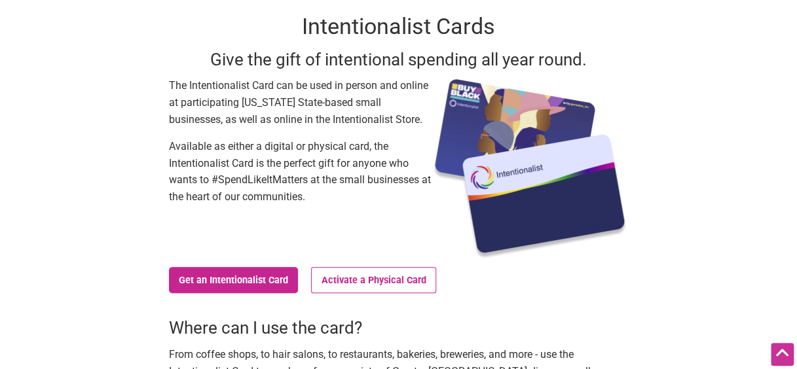
scroll to position [131, 0]
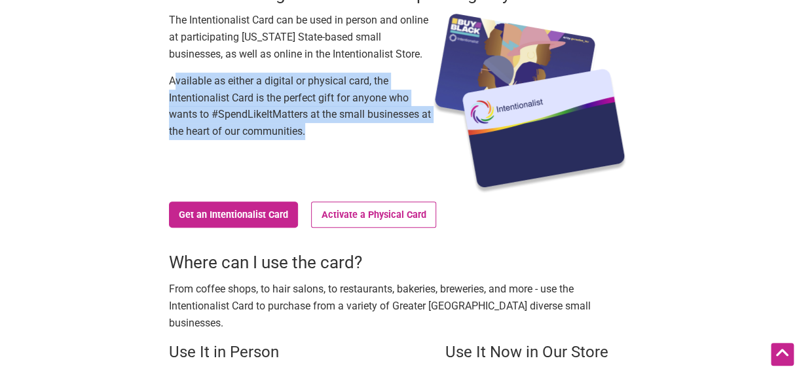
drag, startPoint x: 248, startPoint y: 138, endPoint x: 174, endPoint y: 85, distance: 90.1
click at [174, 85] on p "Available as either a digital or physical card, the Intentionalist Card is the …" at bounding box center [300, 106] width 262 height 67
click at [155, 126] on div "Intentionalist Cards Give the gift of intentional spending all year round. The …" at bounding box center [399, 196] width 671 height 551
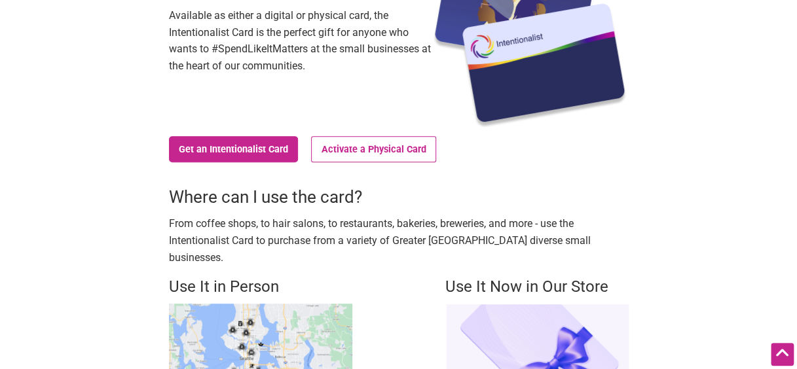
scroll to position [327, 0]
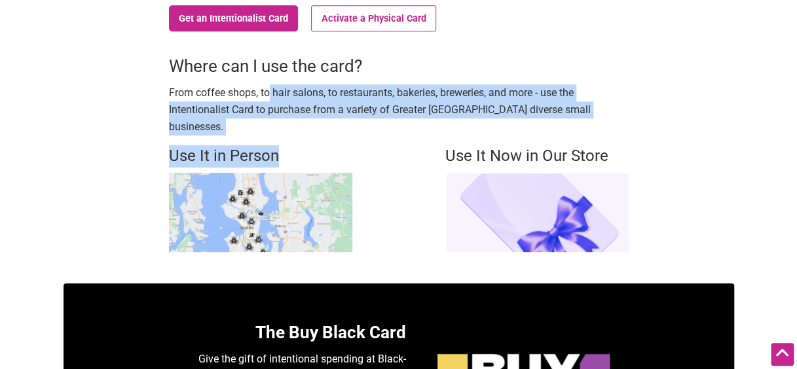
drag, startPoint x: 324, startPoint y: 122, endPoint x: 166, endPoint y: 94, distance: 160.3
click at [166, 94] on div "Intentionalist Cards Give the gift of intentional spending all year round. The …" at bounding box center [399, 0] width 671 height 551
click at [178, 100] on p "From coffee shops, to hair salons, to restaurants, bakeries, breweries, and mor…" at bounding box center [399, 109] width 460 height 50
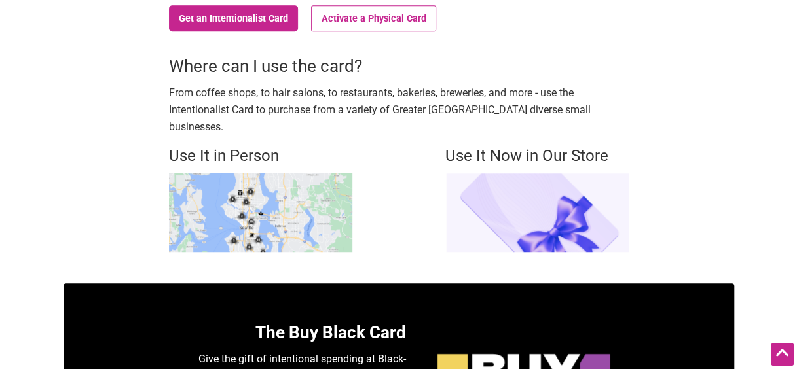
click at [189, 173] on img at bounding box center [260, 212] width 183 height 79
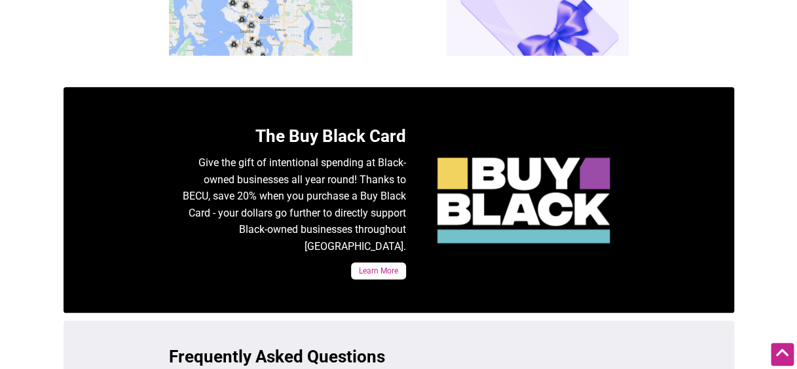
scroll to position [589, 0]
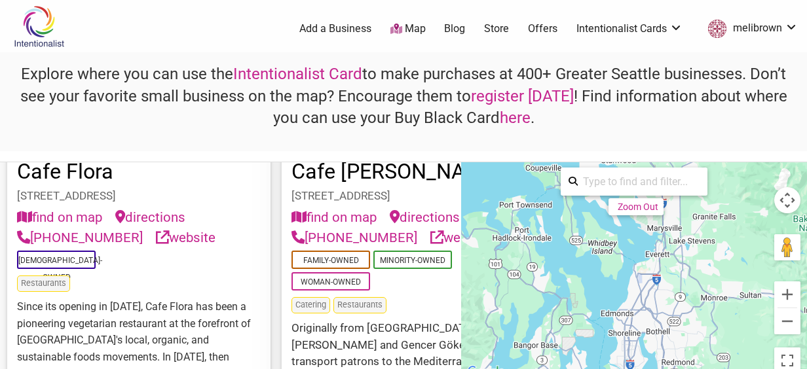
scroll to position [1053, 0]
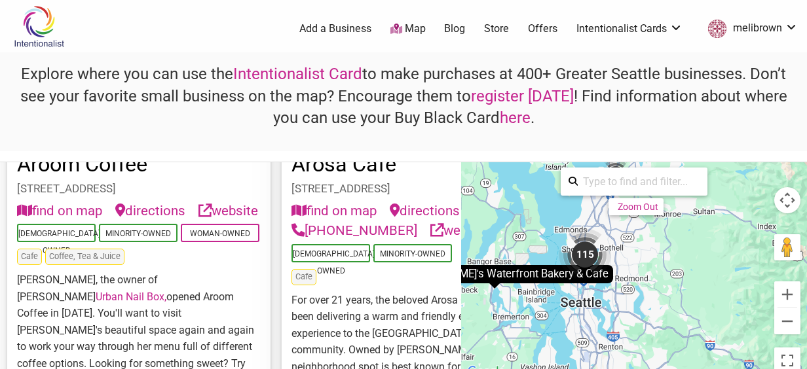
drag, startPoint x: 619, startPoint y: 310, endPoint x: 559, endPoint y: 204, distance: 122.0
click at [559, 204] on div "To activate drag with keyboard, press Alt + Enter. Once in keyboard drag state,…" at bounding box center [634, 271] width 346 height 218
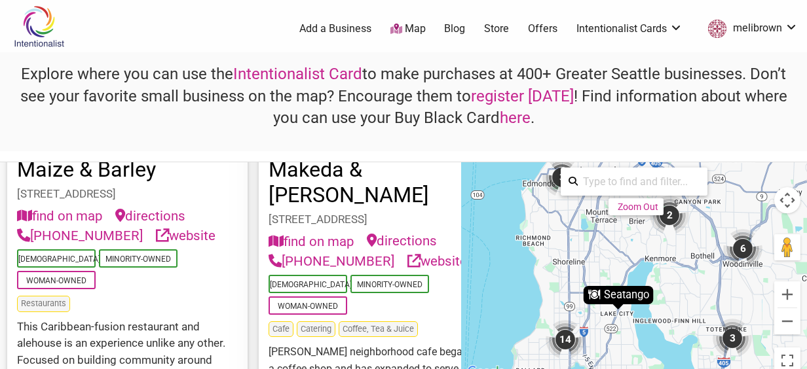
drag, startPoint x: 583, startPoint y: 344, endPoint x: 568, endPoint y: 329, distance: 20.8
click at [576, 368] on div "To activate drag with keyboard, press Alt + Enter. Once in keyboard drag state,…" at bounding box center [634, 271] width 346 height 218
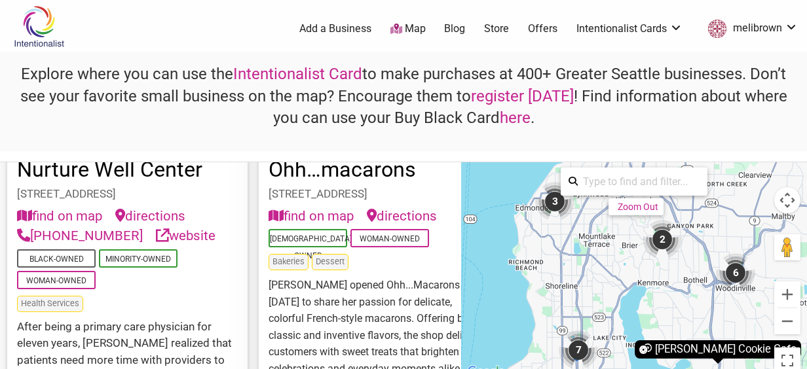
scroll to position [1915, 0]
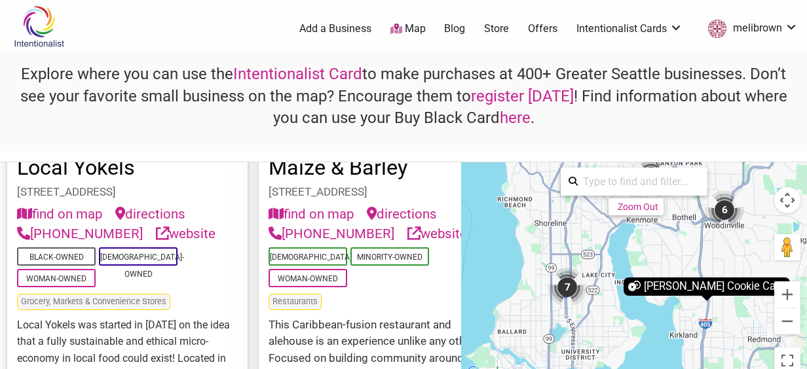
drag, startPoint x: 559, startPoint y: 293, endPoint x: 540, endPoint y: 204, distance: 91.2
click at [540, 204] on div "To activate drag with keyboard, press Alt + Enter. Once in keyboard drag state,…" at bounding box center [634, 271] width 346 height 218
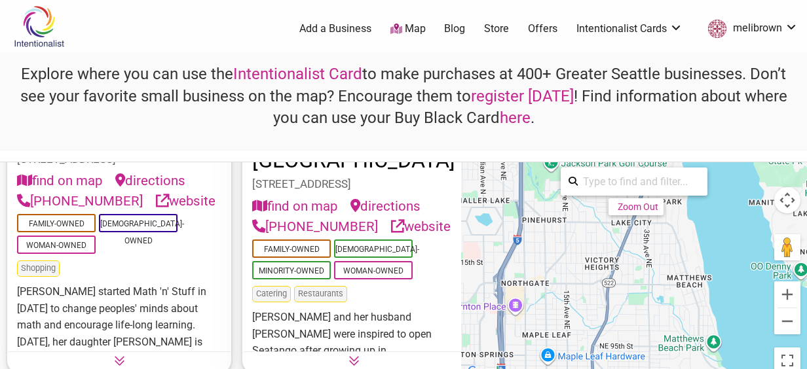
scroll to position [648, 0]
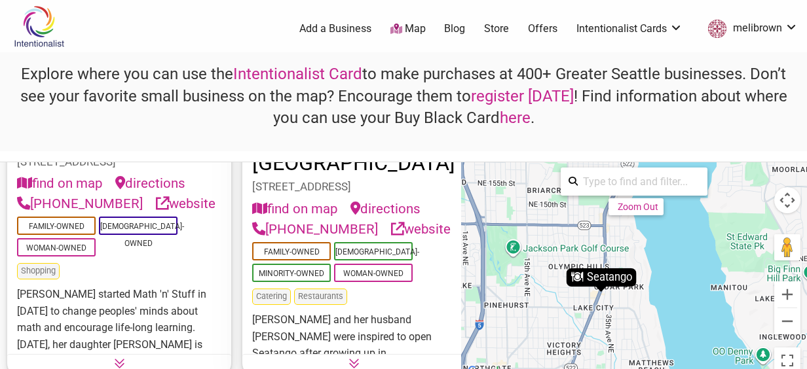
drag, startPoint x: 600, startPoint y: 274, endPoint x: 562, endPoint y: 359, distance: 93.2
click at [562, 359] on div "To activate drag with keyboard, press Alt + Enter. Once in keyboard drag state,…" at bounding box center [634, 271] width 346 height 218
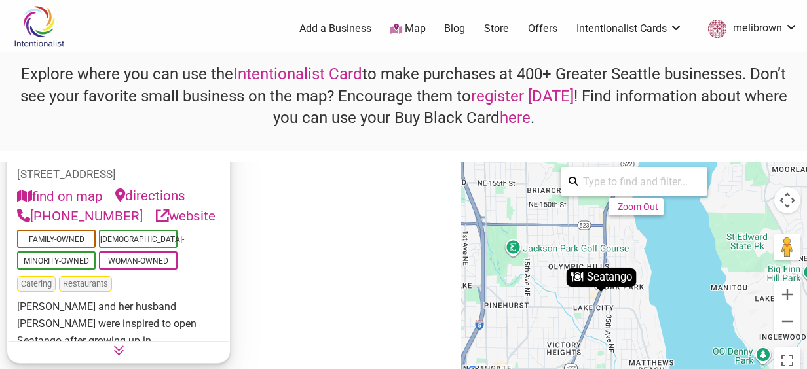
scroll to position [217, 0]
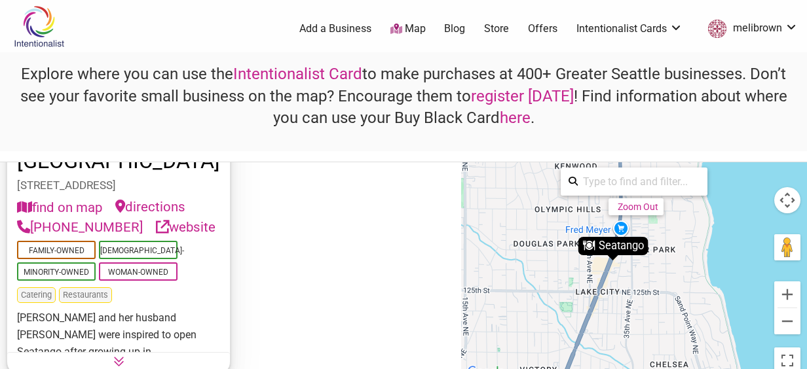
drag, startPoint x: 568, startPoint y: 300, endPoint x: 582, endPoint y: 276, distance: 27.5
click at [582, 276] on div "To activate drag with keyboard, press Alt + Enter. Once in keyboard drag state,…" at bounding box center [634, 271] width 346 height 218
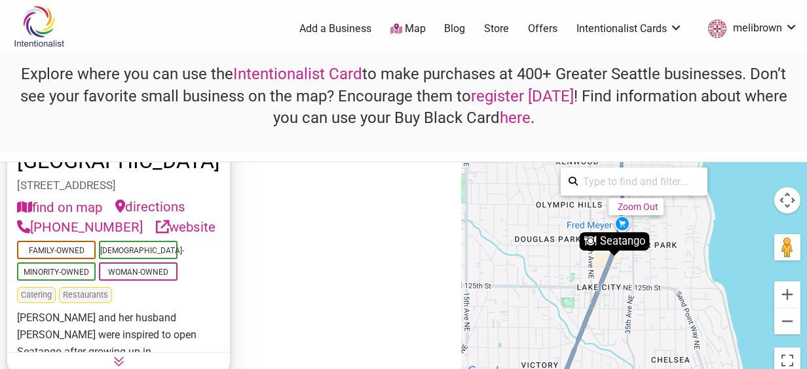
click at [621, 245] on div "Seatango" at bounding box center [615, 241] width 70 height 18
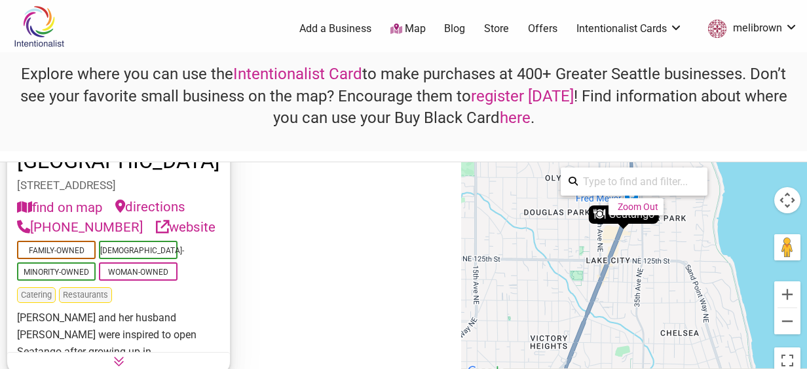
drag, startPoint x: 594, startPoint y: 296, endPoint x: 578, endPoint y: 238, distance: 59.9
click at [578, 238] on div "To activate drag with keyboard, press Alt + Enter. Once in keyboard drag state,…" at bounding box center [634, 271] width 346 height 218
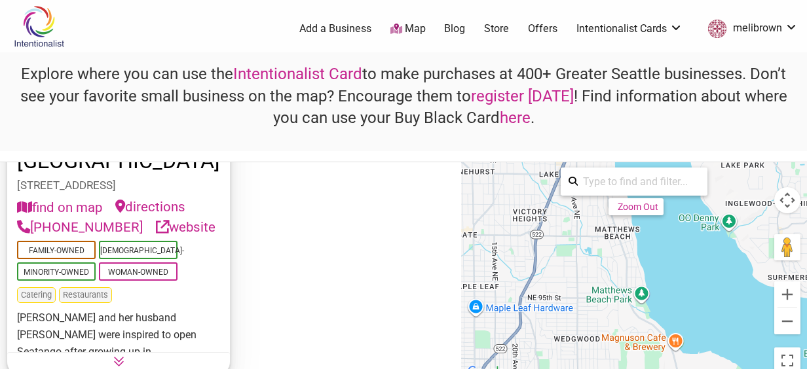
drag, startPoint x: 568, startPoint y: 305, endPoint x: 535, endPoint y: 212, distance: 98.8
click at [536, 213] on div "To activate drag with keyboard, press Alt + Enter. Once in keyboard drag state,…" at bounding box center [634, 271] width 346 height 218
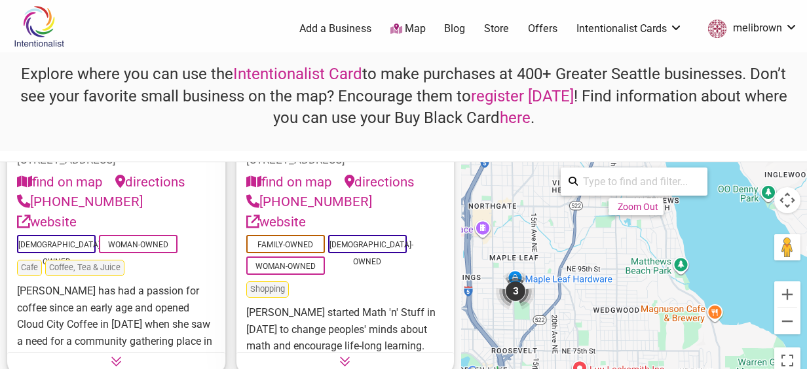
drag, startPoint x: 545, startPoint y: 261, endPoint x: 589, endPoint y: 239, distance: 49.8
click at [589, 239] on div "To activate drag with keyboard, press Alt + Enter. Once in keyboard drag state,…" at bounding box center [634, 271] width 346 height 218
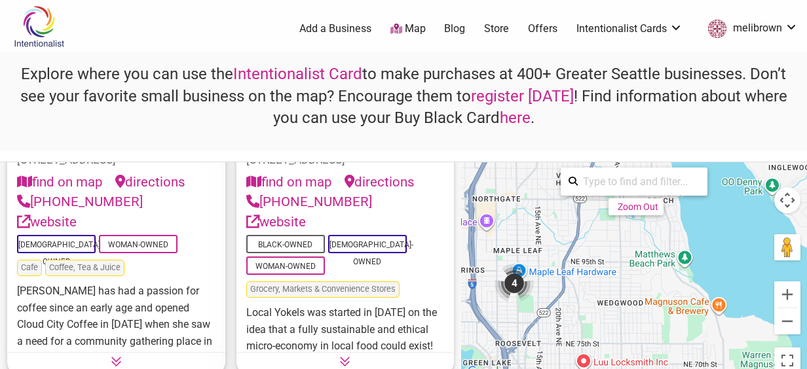
click at [516, 289] on div "4" at bounding box center [513, 283] width 39 height 39
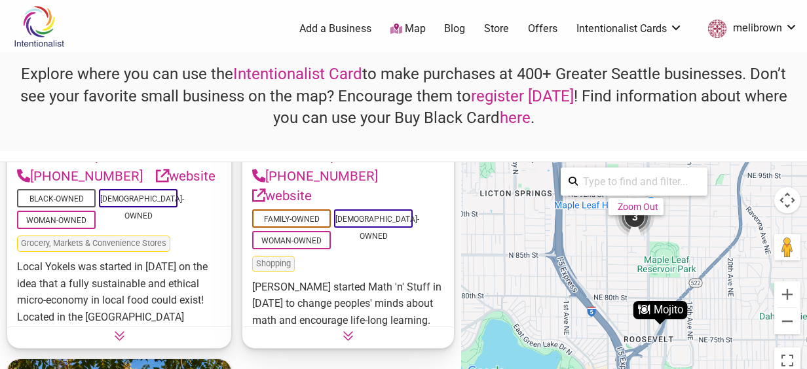
scroll to position [741, 0]
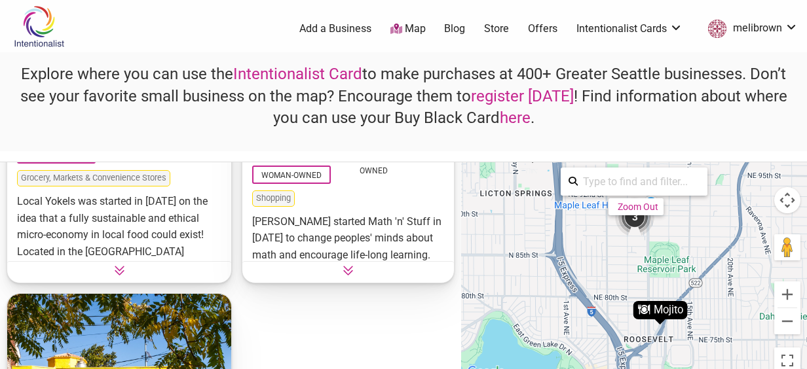
click at [348, 265] on icon at bounding box center [347, 270] width 11 height 11
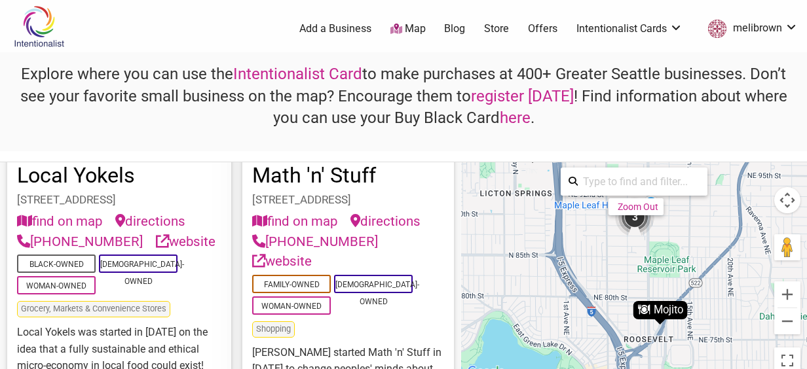
scroll to position [479, 0]
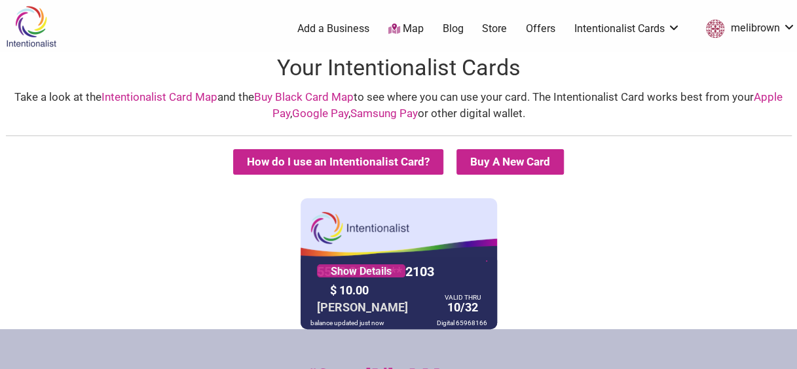
click at [485, 28] on link "Store" at bounding box center [494, 29] width 25 height 14
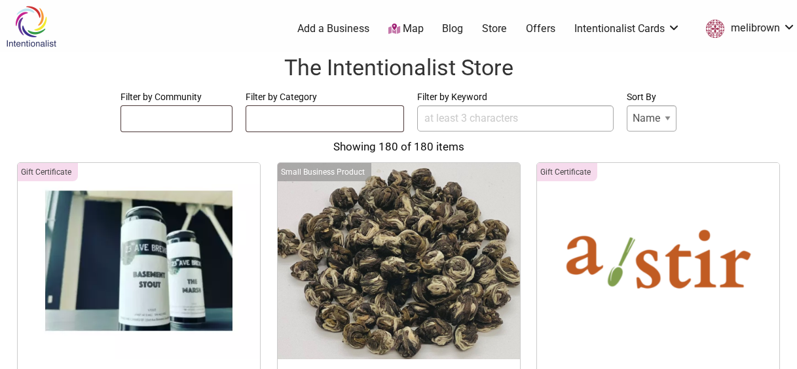
select select
drag, startPoint x: 645, startPoint y: 120, endPoint x: 646, endPoint y: 130, distance: 9.9
click at [645, 120] on select "Name Price" at bounding box center [652, 118] width 50 height 26
select select "Price"
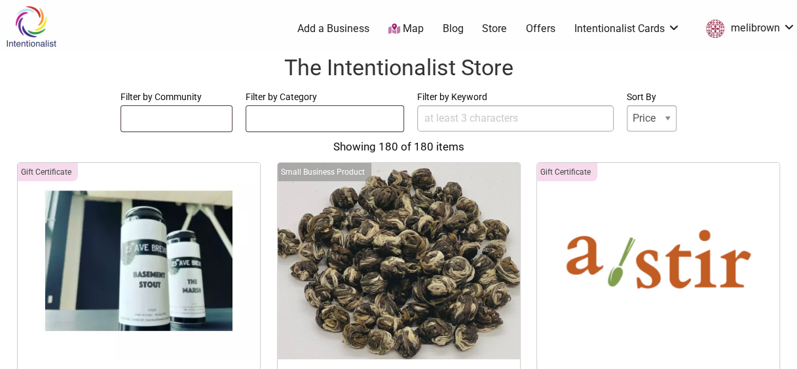
click at [627, 105] on select "Name Price" at bounding box center [652, 118] width 50 height 26
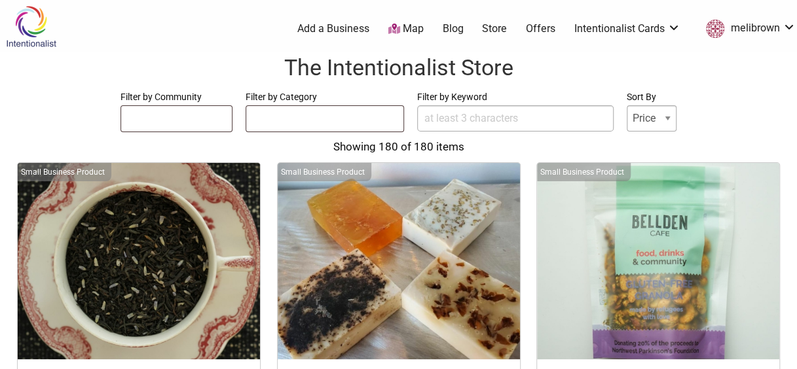
click at [51, 106] on form "Filter by Community Asian-Owned Black-Owned Disability-Owned Latino-Owned LGBTQ…" at bounding box center [398, 111] width 771 height 44
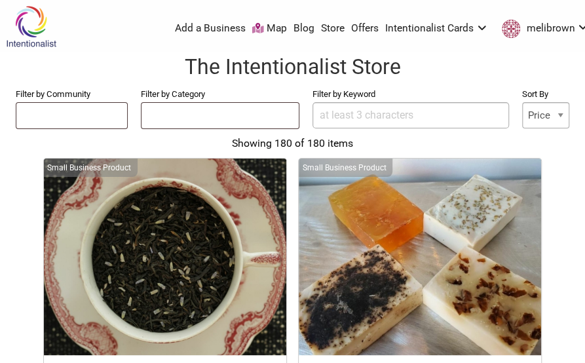
click at [151, 215] on img at bounding box center [165, 256] width 242 height 196
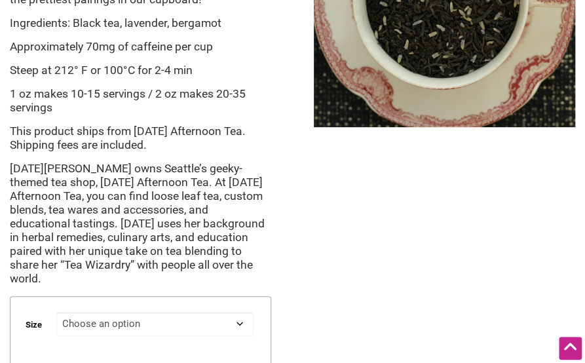
scroll to position [458, 0]
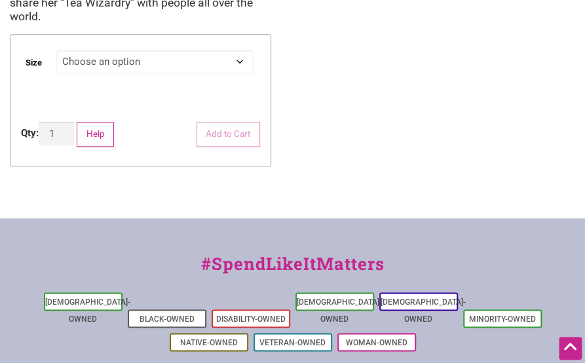
click at [145, 54] on select "Choose an option 1 oz 2 oz" at bounding box center [154, 62] width 197 height 24
click at [56, 50] on select "Choose an option 1 oz 2 oz" at bounding box center [154, 62] width 197 height 24
select select "1 oz"
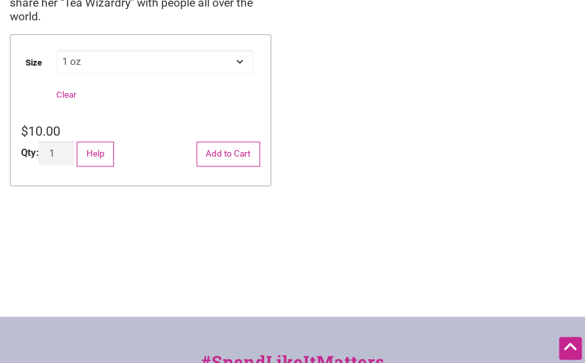
click at [170, 125] on div "$ 10.00" at bounding box center [140, 132] width 239 height 20
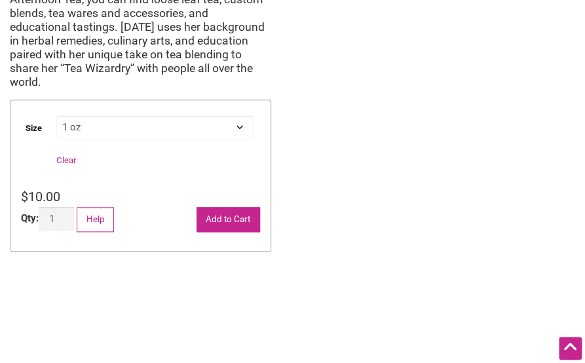
scroll to position [524, 0]
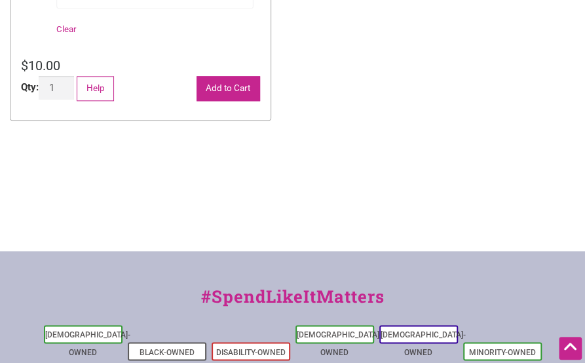
click at [241, 76] on button "Add to Cart" at bounding box center [228, 88] width 64 height 25
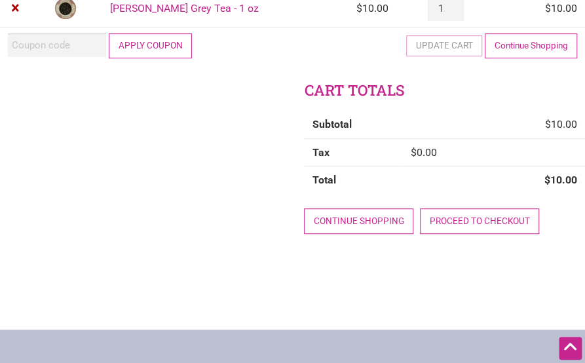
scroll to position [262, 0]
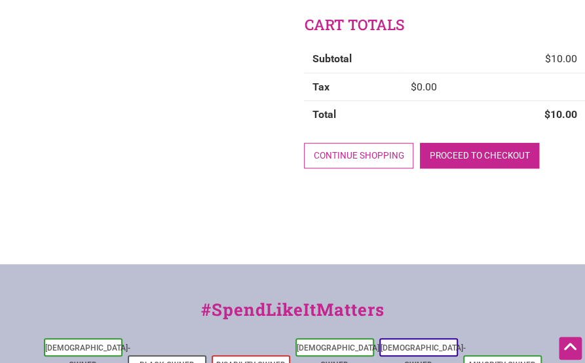
click at [481, 152] on link "Proceed to checkout" at bounding box center [479, 155] width 119 height 25
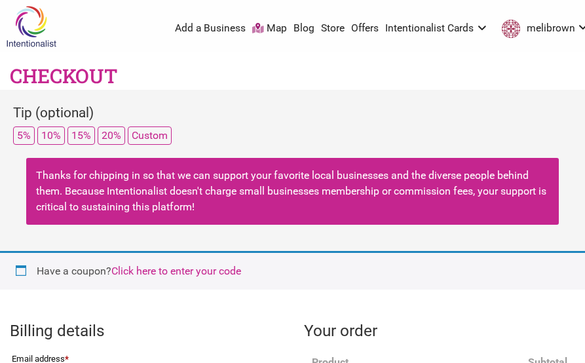
select select "WA"
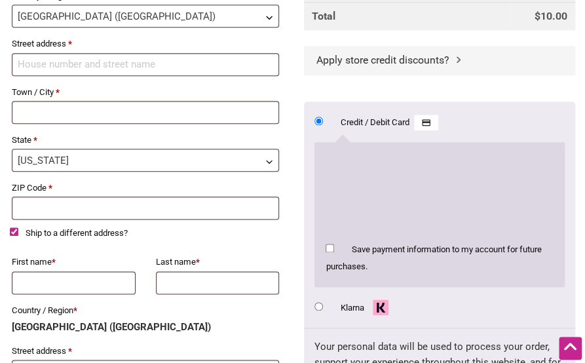
scroll to position [393, 0]
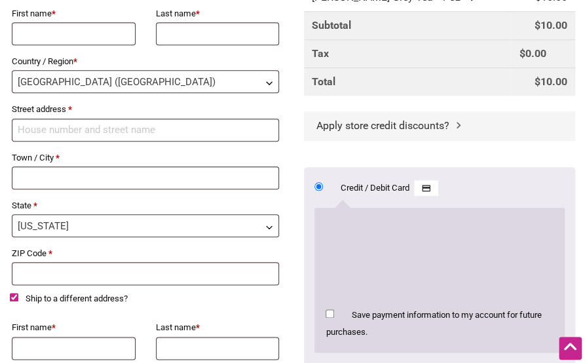
click at [377, 124] on span "Apply store credit discounts?" at bounding box center [382, 125] width 133 height 12
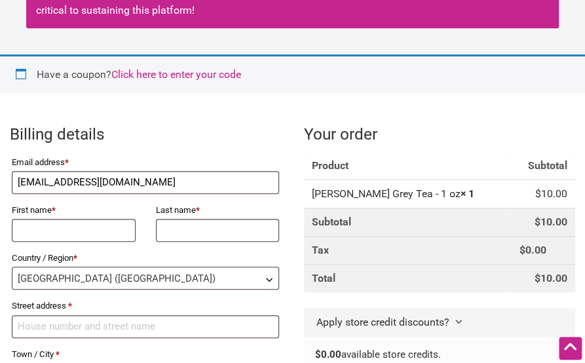
scroll to position [131, 0]
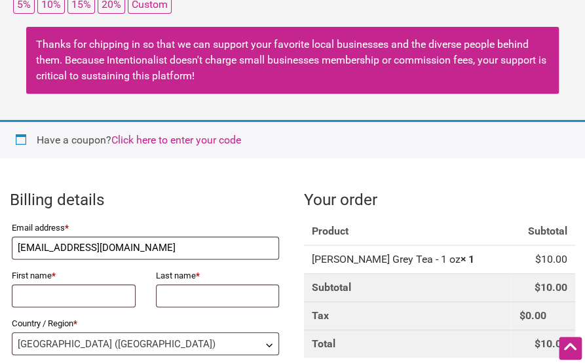
click at [211, 134] on link "Click here to enter your code" at bounding box center [176, 140] width 130 height 12
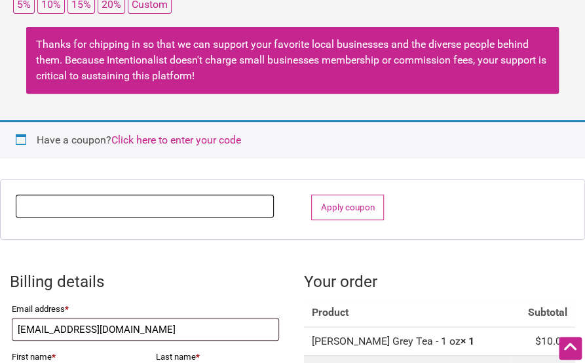
click at [249, 201] on input "Coupon:" at bounding box center [145, 205] width 258 height 23
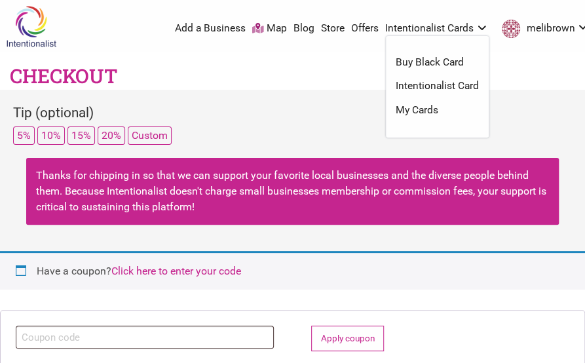
click at [396, 108] on link "My Cards" at bounding box center [437, 110] width 83 height 14
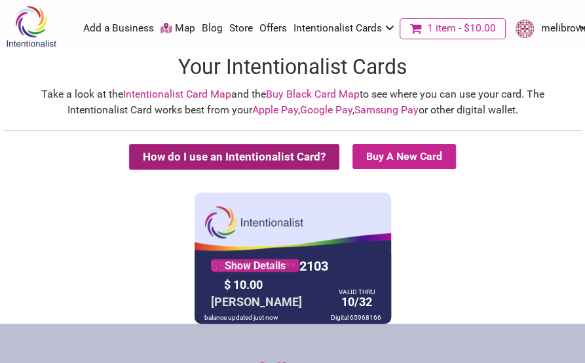
click at [236, 164] on button "How do I use an Intentionalist Card?" at bounding box center [234, 157] width 210 height 26
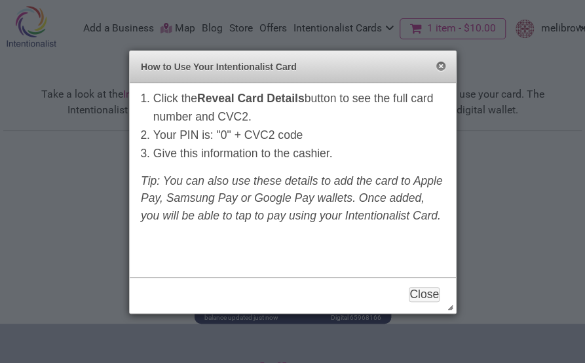
click at [444, 66] on button "Close" at bounding box center [440, 67] width 10 height 10
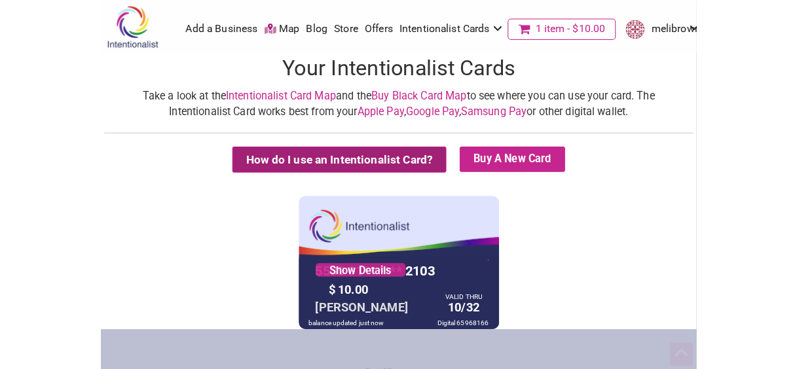
scroll to position [65, 0]
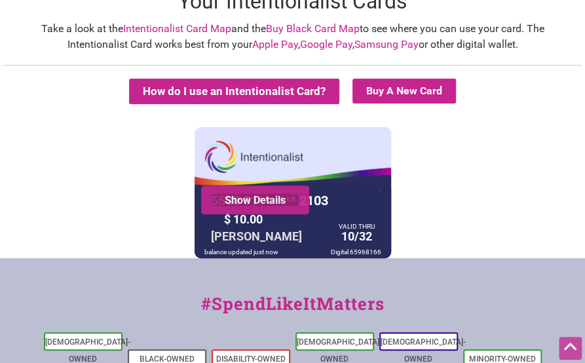
click at [251, 198] on link "Show Details" at bounding box center [255, 199] width 88 height 13
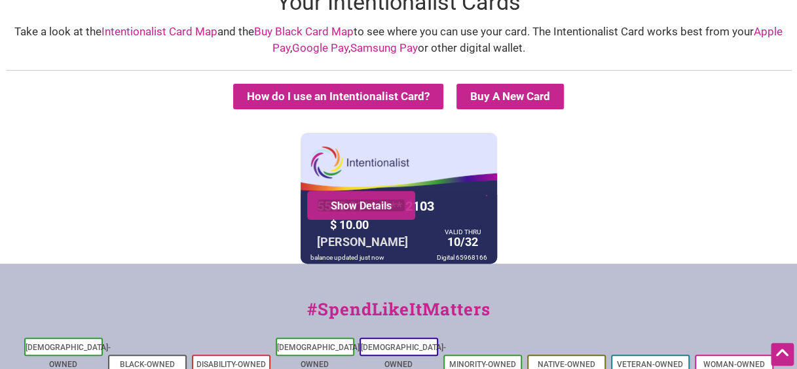
click at [358, 199] on link "Show Details" at bounding box center [361, 205] width 88 height 13
